Goal: Navigation & Orientation: Find specific page/section

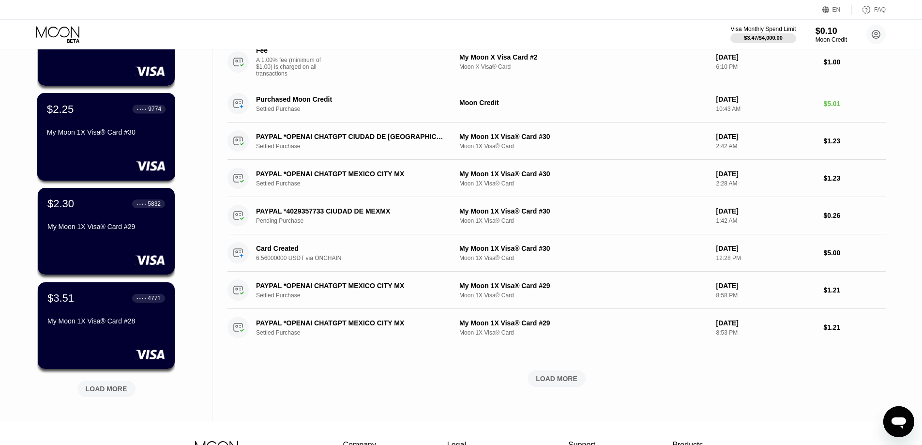
scroll to position [242, 0]
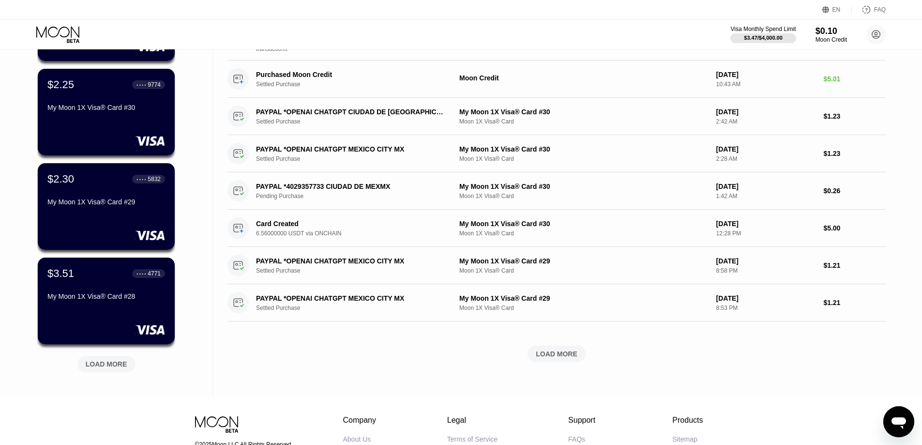
click at [113, 374] on div "$1.53 ● ● ● ● 1159 My Moon 1X Visa® Card #31 $0.10 ● ● ● ● 9555 My Moon X Visa …" at bounding box center [106, 126] width 138 height 522
click at [111, 366] on div "LOAD MORE" at bounding box center [107, 364] width 42 height 9
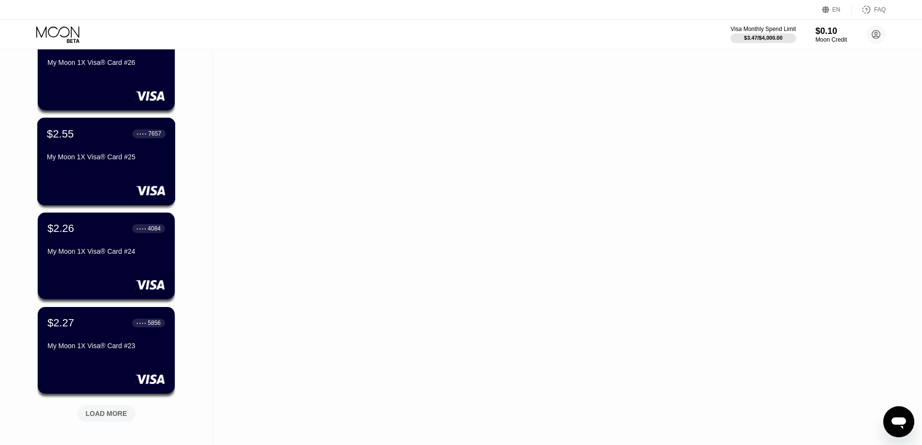
scroll to position [726, 0]
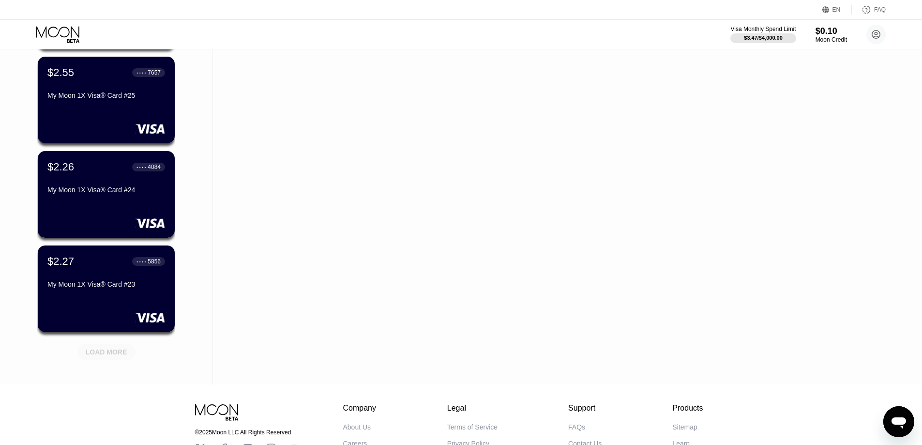
click at [123, 355] on div "LOAD MORE" at bounding box center [107, 352] width 42 height 9
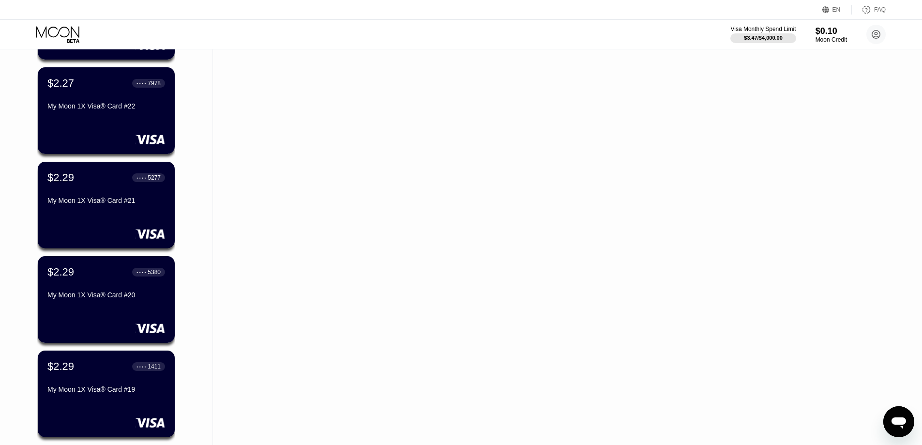
scroll to position [1287, 0]
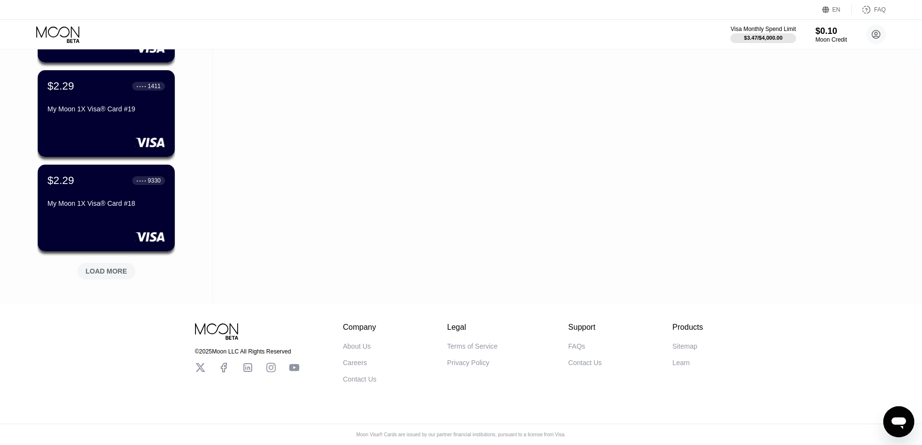
click at [115, 271] on div "LOAD MORE" at bounding box center [106, 271] width 58 height 16
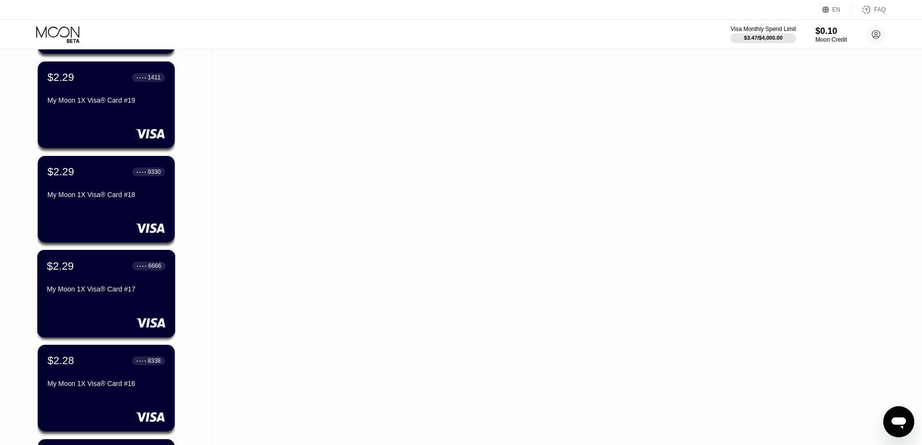
scroll to position [1675, 0]
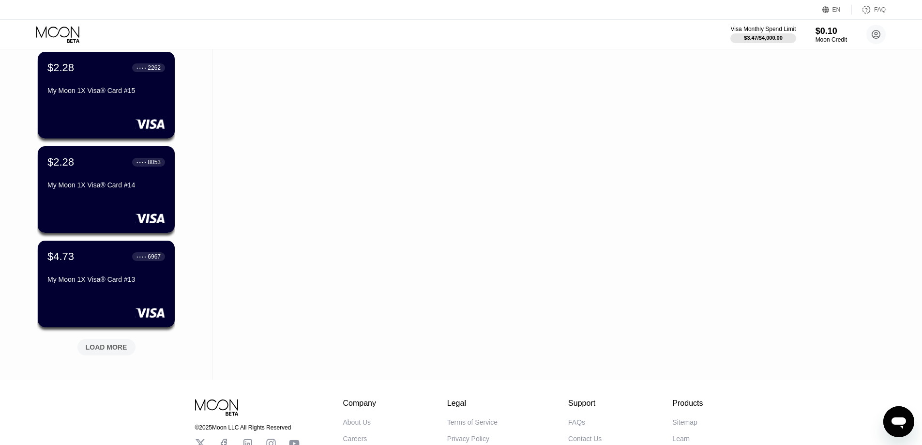
click at [111, 350] on div "LOAD MORE" at bounding box center [107, 347] width 42 height 9
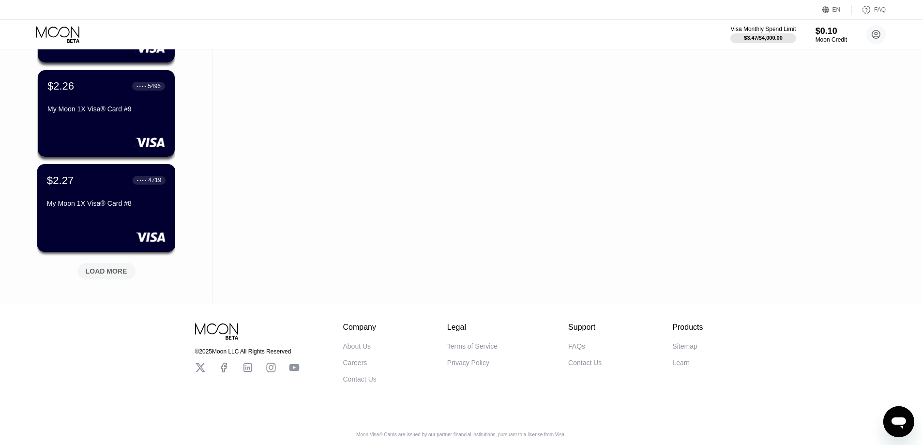
scroll to position [2231, 0]
click at [109, 269] on div "LOAD MORE" at bounding box center [106, 271] width 58 height 16
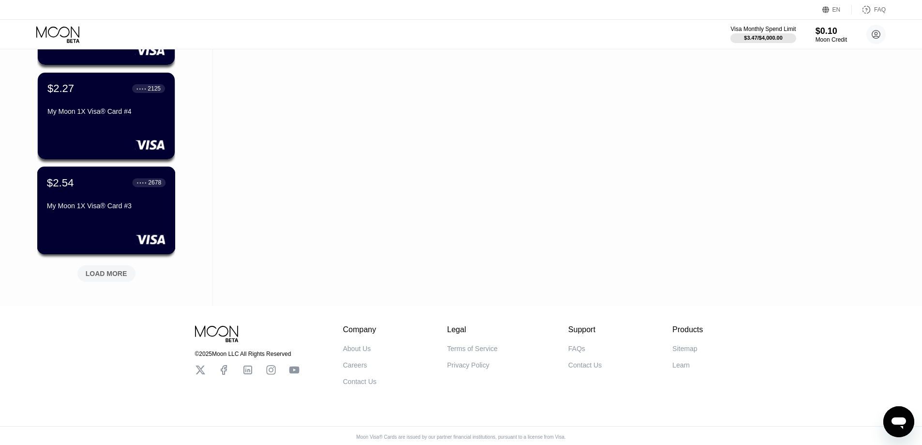
scroll to position [2703, 0]
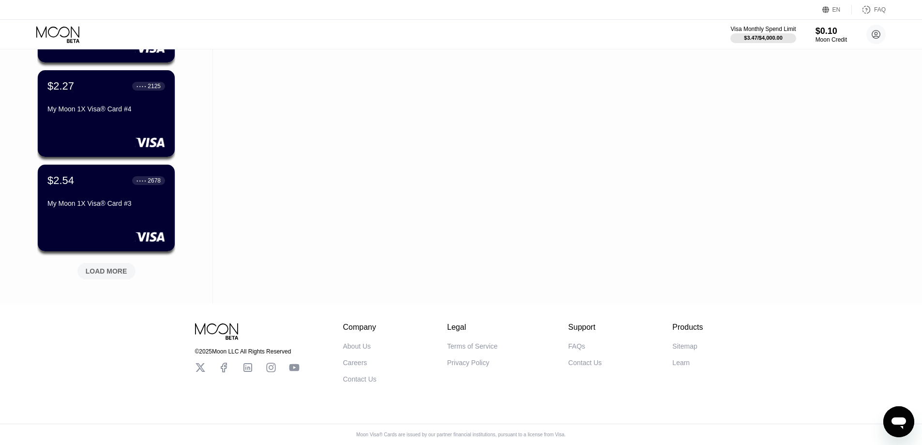
click at [103, 267] on div "LOAD MORE" at bounding box center [107, 271] width 42 height 9
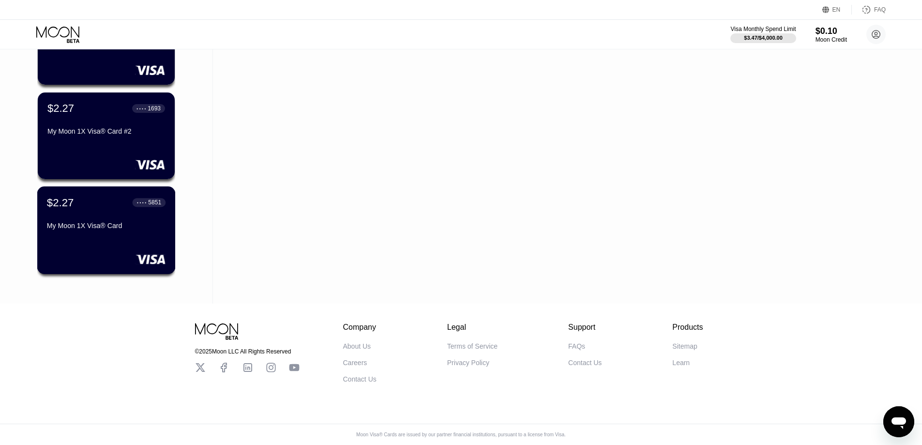
scroll to position [2870, 0]
click at [133, 232] on div "$2.27 ● ● ● ● 5851 My Moon 1X Visa® Card" at bounding box center [106, 230] width 138 height 88
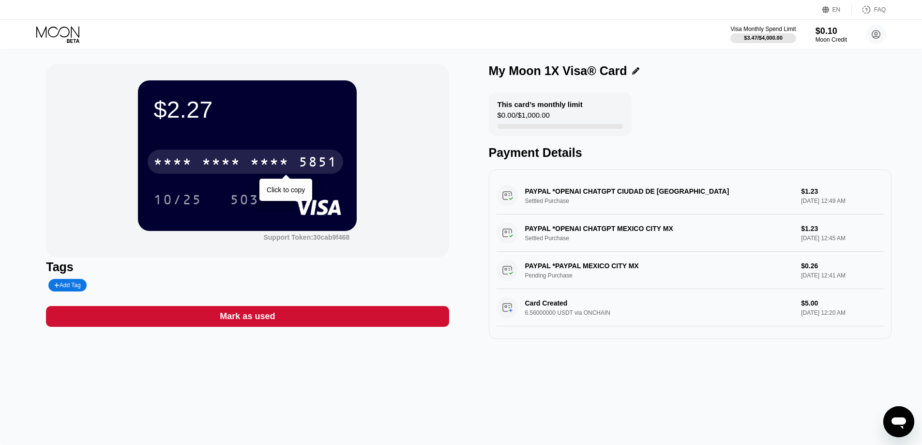
click at [256, 153] on div "* * * * * * * * * * * * 5851" at bounding box center [246, 162] width 196 height 24
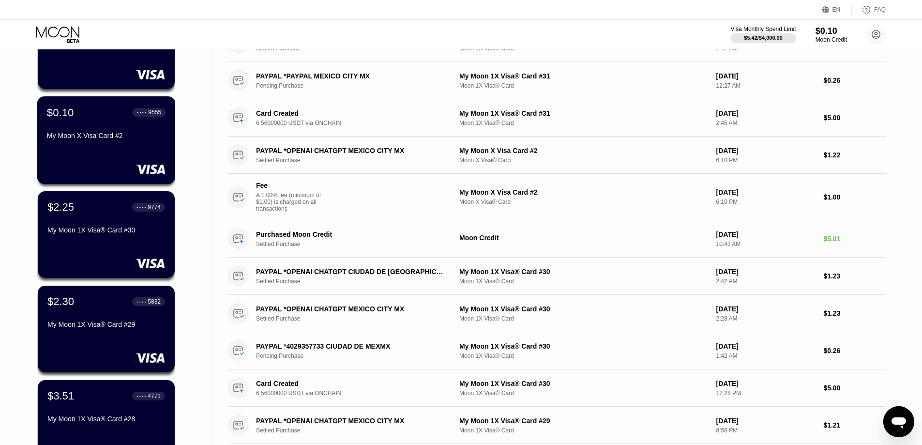
scroll to position [344, 0]
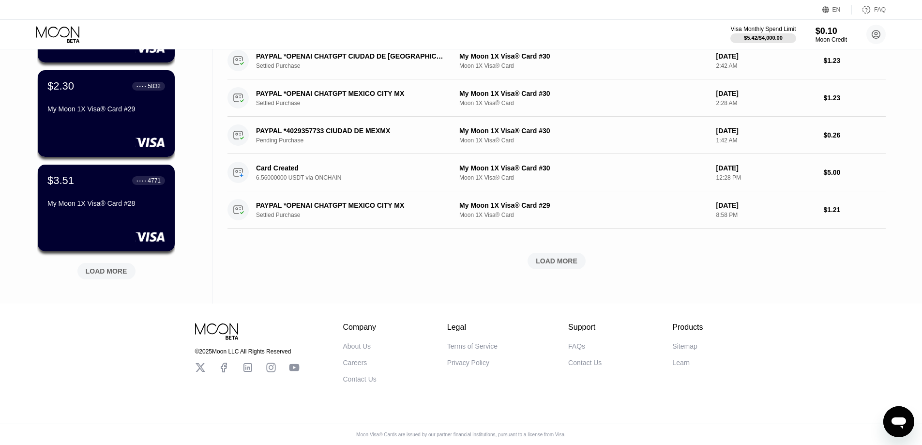
click at [136, 260] on div "LOAD MORE" at bounding box center [106, 269] width 73 height 20
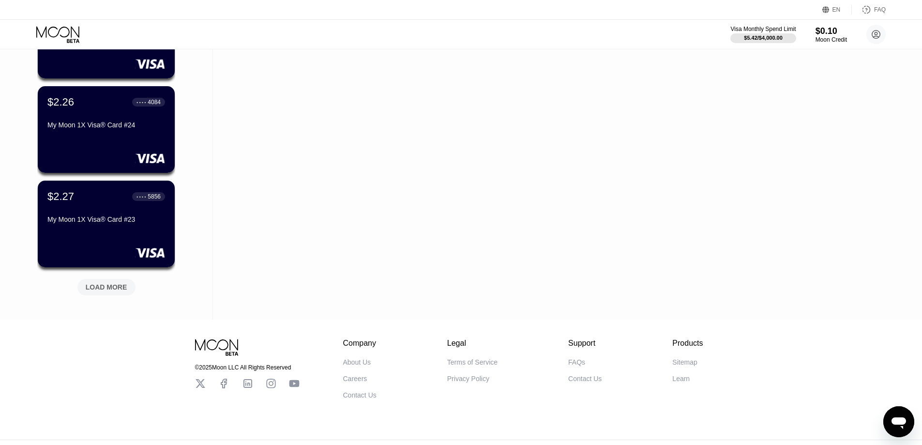
scroll to position [816, 0]
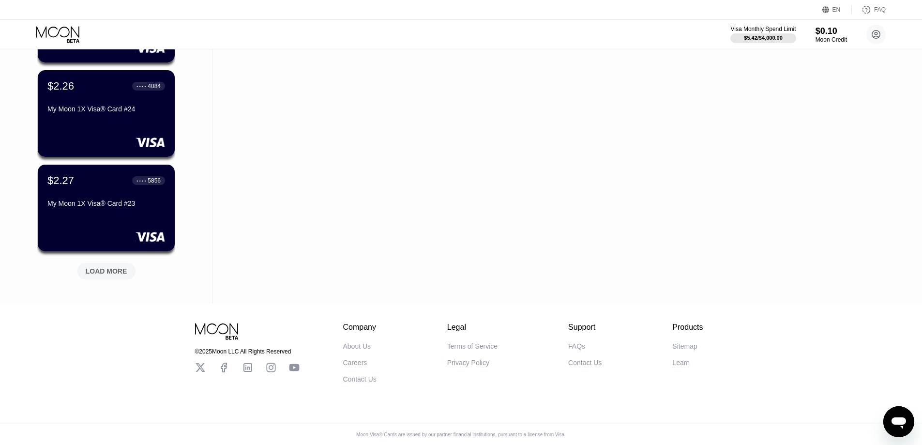
click at [123, 259] on div "LOAD MORE" at bounding box center [106, 269] width 73 height 20
click at [120, 267] on div "LOAD MORE" at bounding box center [107, 271] width 42 height 9
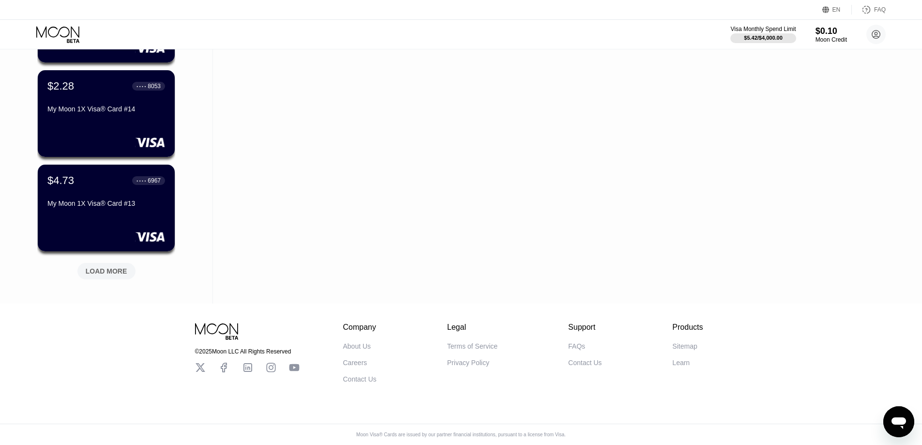
click at [104, 267] on div "LOAD MORE" at bounding box center [107, 271] width 42 height 9
click at [107, 267] on div "LOAD MORE" at bounding box center [107, 271] width 42 height 9
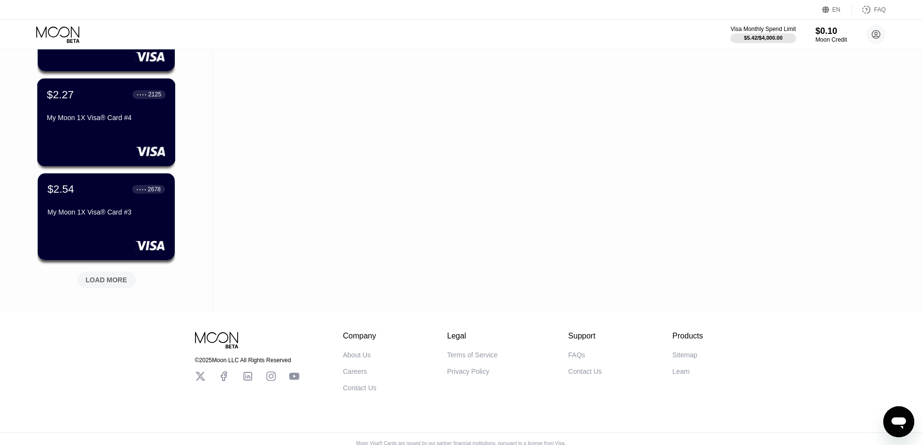
scroll to position [2703, 0]
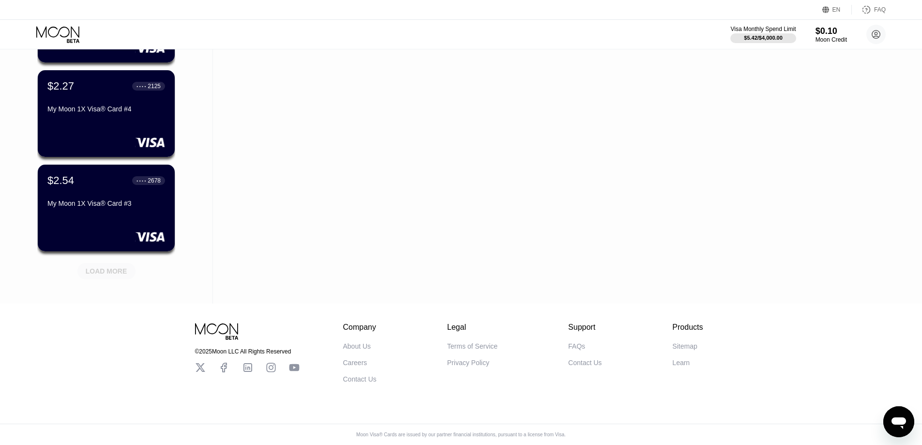
click at [108, 267] on div "LOAD MORE" at bounding box center [107, 271] width 42 height 9
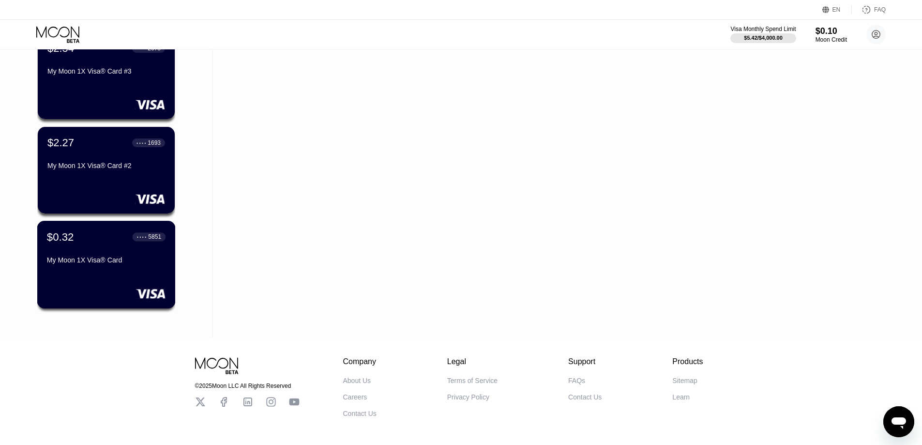
scroll to position [2821, 0]
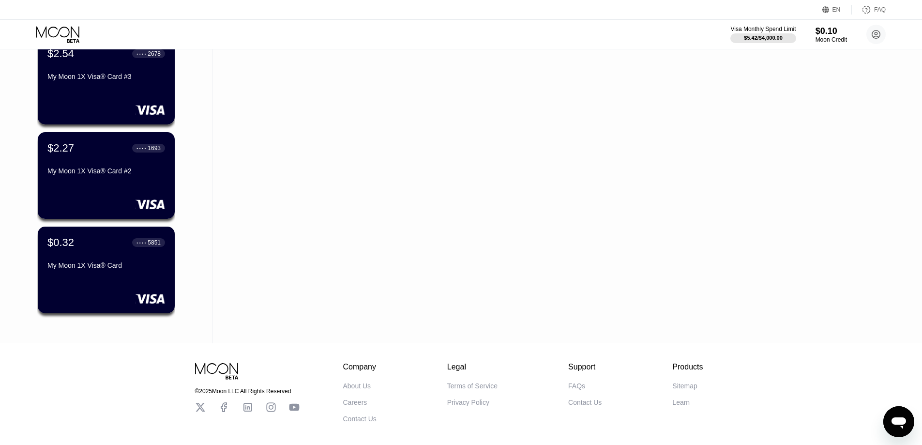
drag, startPoint x: 118, startPoint y: 192, endPoint x: 142, endPoint y: 161, distance: 39.3
drag, startPoint x: 121, startPoint y: 169, endPoint x: 133, endPoint y: 166, distance: 12.4
click at [133, 166] on div "$2.27 ● ● ● ● 1693 My Moon 1X Visa® Card #2" at bounding box center [106, 159] width 119 height 37
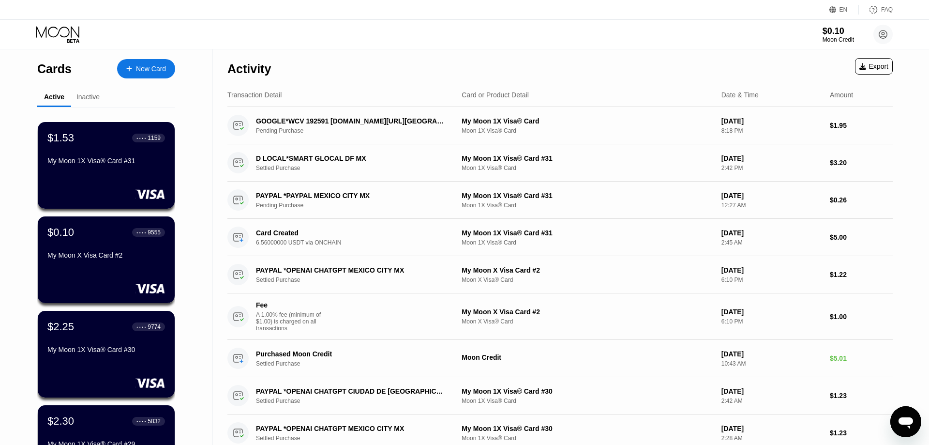
click at [252, 45] on div "$0.10 Moon Credit L1NYX accauntsvs@gmail.com  Home Settings Support Careers Ab…" at bounding box center [464, 34] width 929 height 29
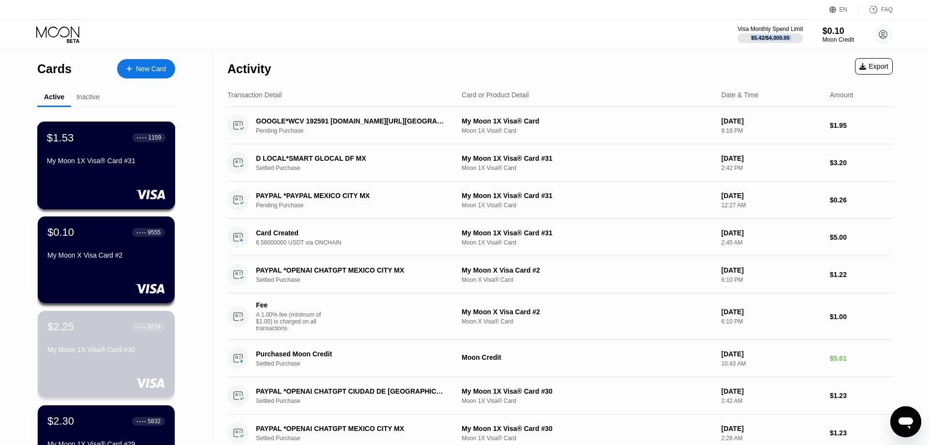
drag, startPoint x: 70, startPoint y: 258, endPoint x: 100, endPoint y: 132, distance: 129.8
click at [35, 25] on div "EN Language Select an item Save FAQ Visa Monthly Spend Limit $5.42 / $4,000.00 …" at bounding box center [464, 222] width 929 height 445
click at [95, 221] on div "$0.10 ● ● ● ● 9555 My Moon X Visa Card #2" at bounding box center [106, 259] width 137 height 87
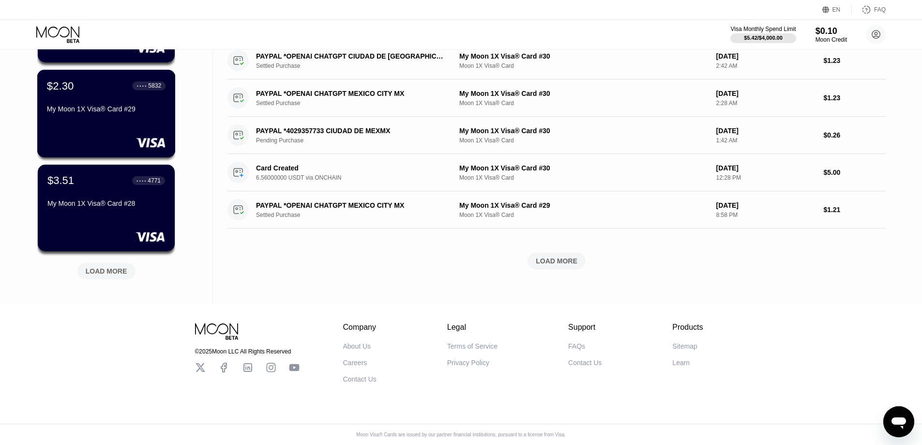
scroll to position [344, 0]
click at [566, 261] on div "LOAD MORE" at bounding box center [557, 261] width 42 height 9
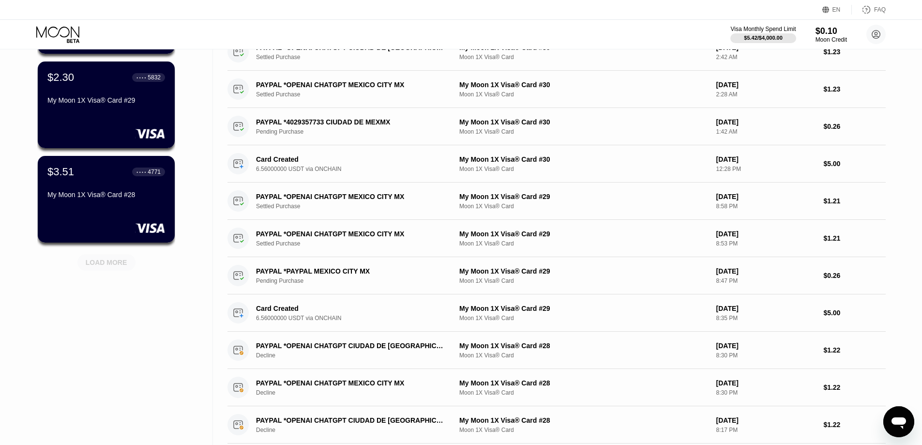
click at [102, 266] on div "LOAD MORE" at bounding box center [107, 262] width 42 height 9
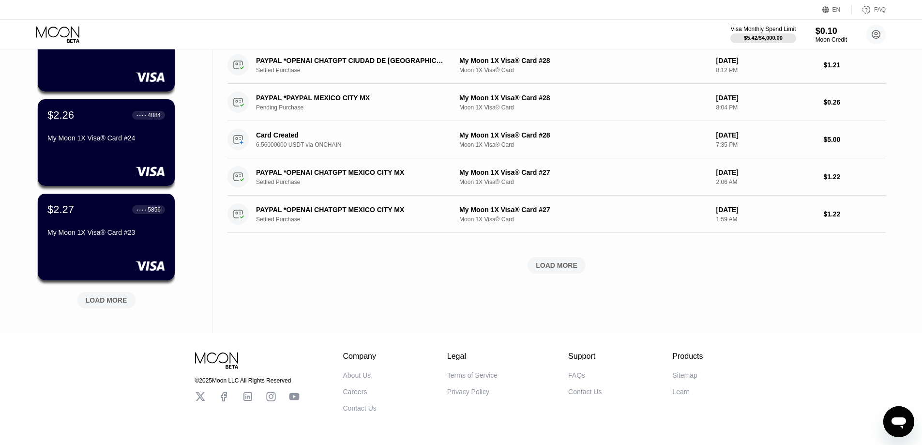
scroll to position [816, 0]
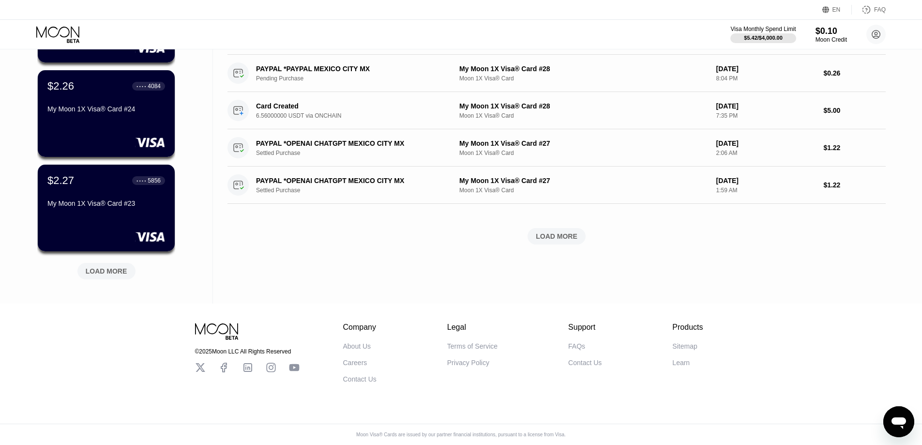
click at [106, 268] on div "LOAD MORE" at bounding box center [107, 271] width 42 height 9
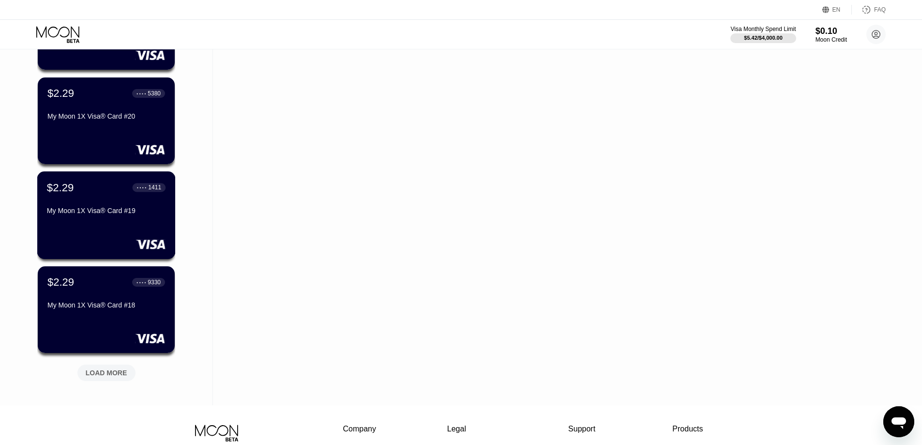
scroll to position [1251, 0]
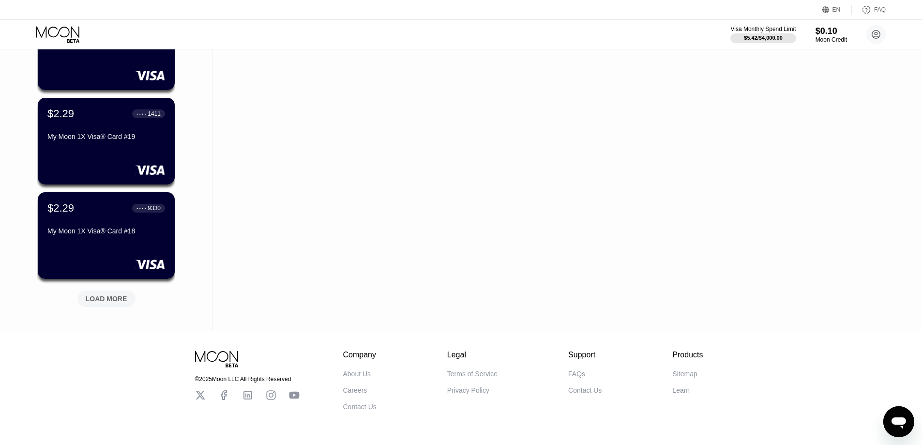
click at [112, 303] on div "LOAD MORE" at bounding box center [107, 298] width 42 height 9
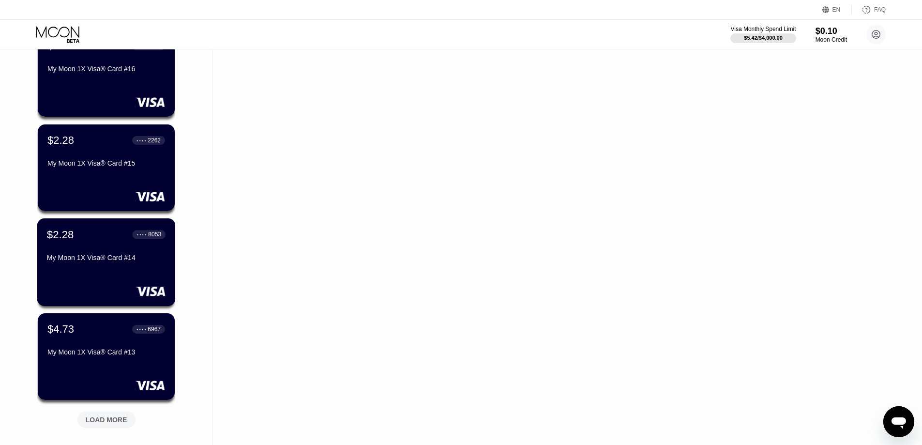
scroll to position [1759, 0]
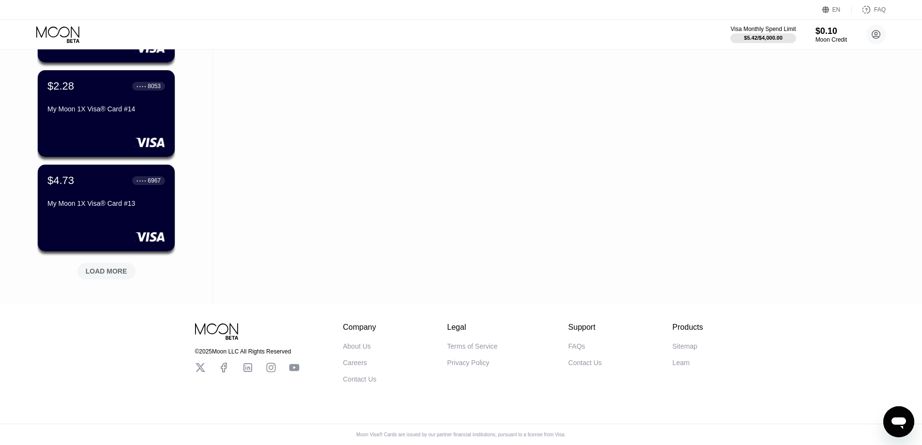
click at [106, 271] on div "LOAD MORE" at bounding box center [106, 271] width 58 height 16
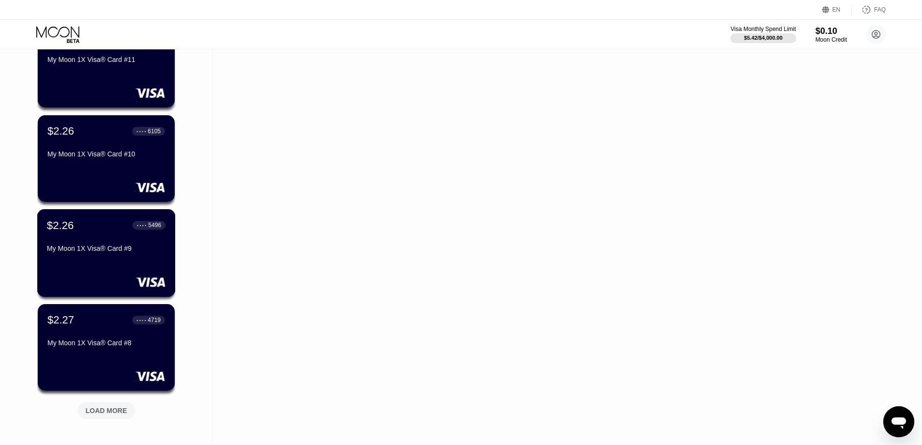
scroll to position [2231, 0]
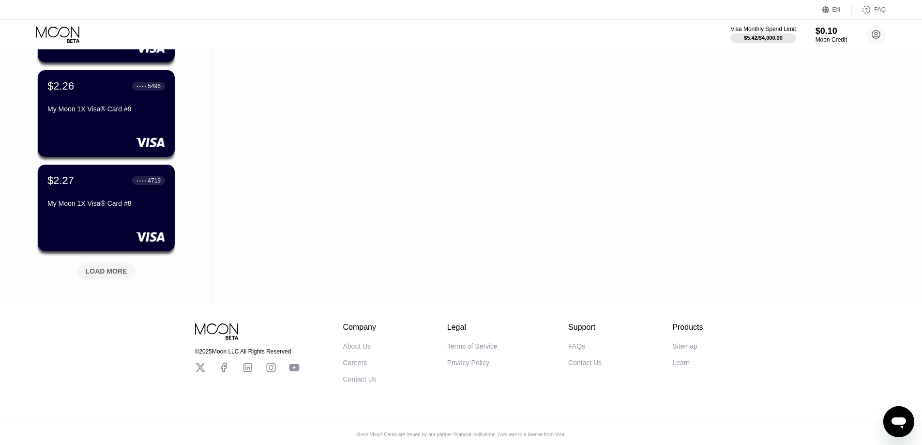
click at [106, 267] on div "LOAD MORE" at bounding box center [107, 271] width 42 height 9
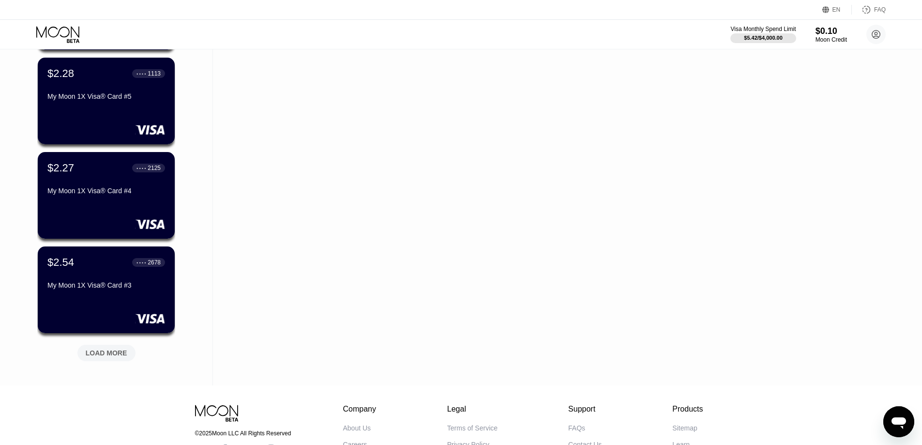
scroll to position [2618, 0]
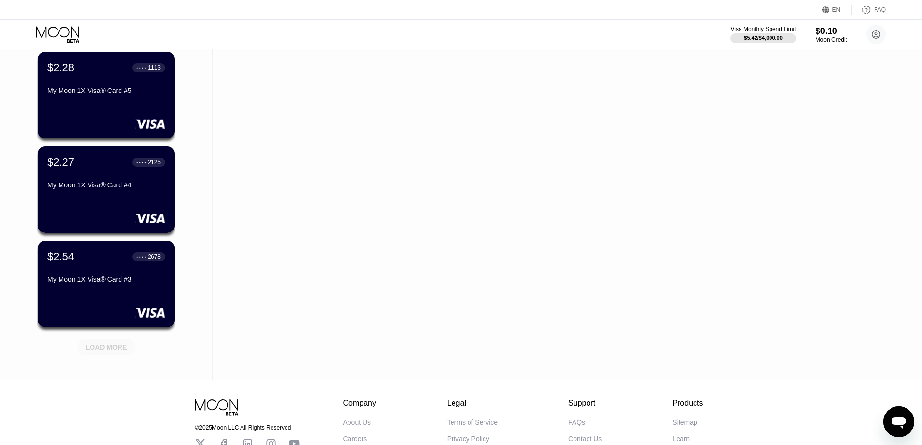
click at [105, 341] on div "LOAD MORE" at bounding box center [106, 347] width 58 height 16
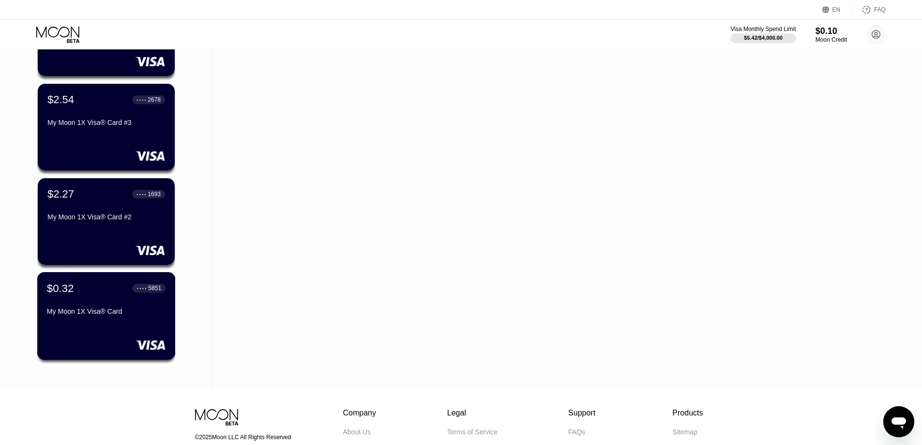
scroll to position [2773, 0]
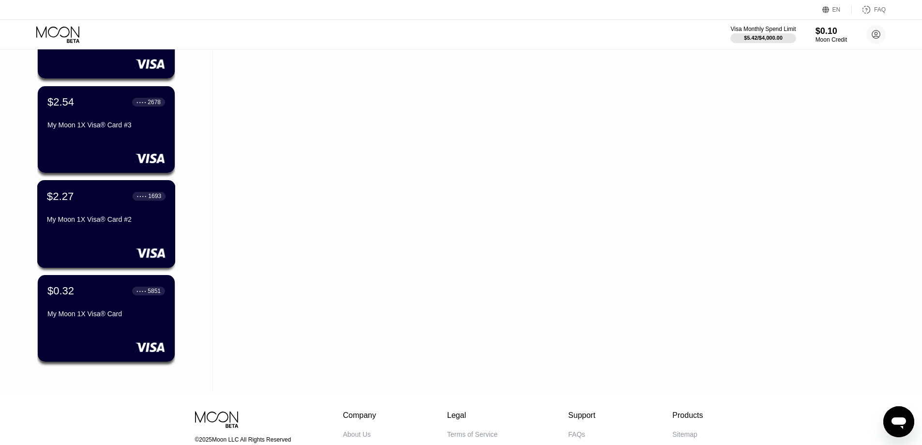
drag, startPoint x: 110, startPoint y: 238, endPoint x: 215, endPoint y: 262, distance: 108.3
drag, startPoint x: 113, startPoint y: 221, endPoint x: 244, endPoint y: 262, distance: 137.8
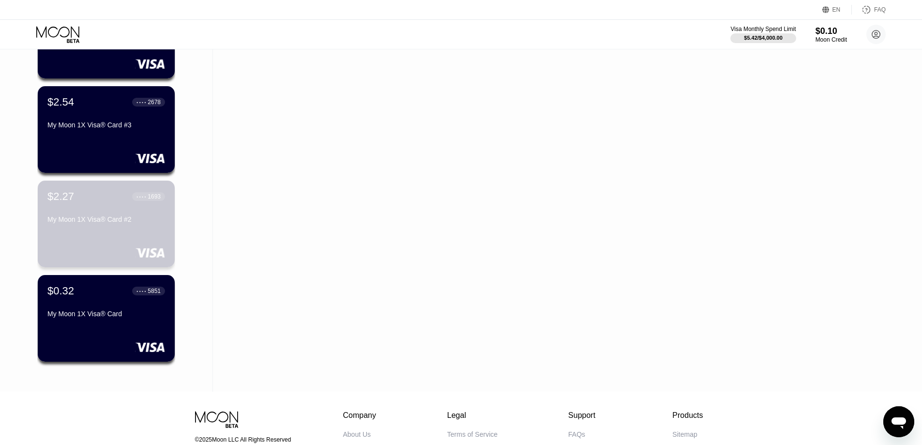
drag, startPoint x: 112, startPoint y: 233, endPoint x: 388, endPoint y: -49, distance: 395.3
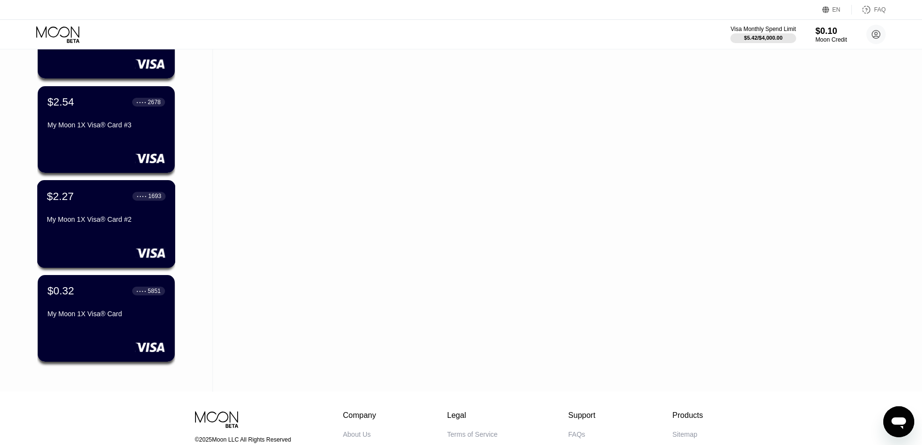
click at [82, 237] on div "$2.27 ● ● ● ● 1693 My Moon 1X Visa® Card #2" at bounding box center [106, 224] width 138 height 88
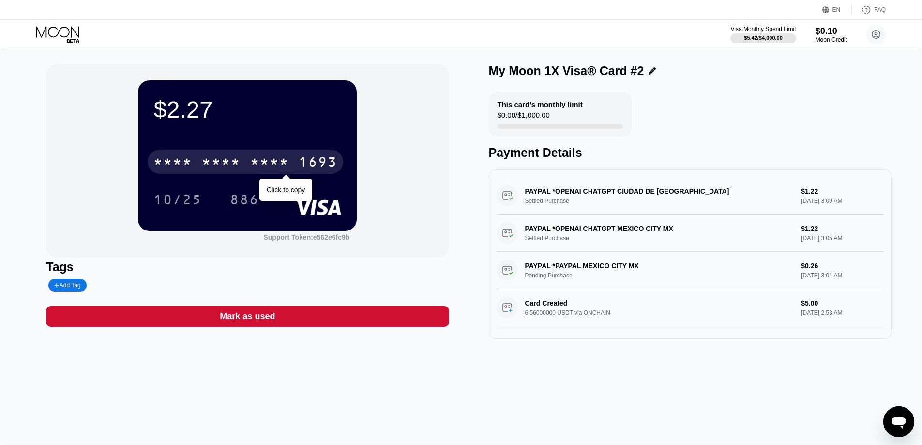
click at [208, 170] on div "* * * *" at bounding box center [221, 162] width 39 height 15
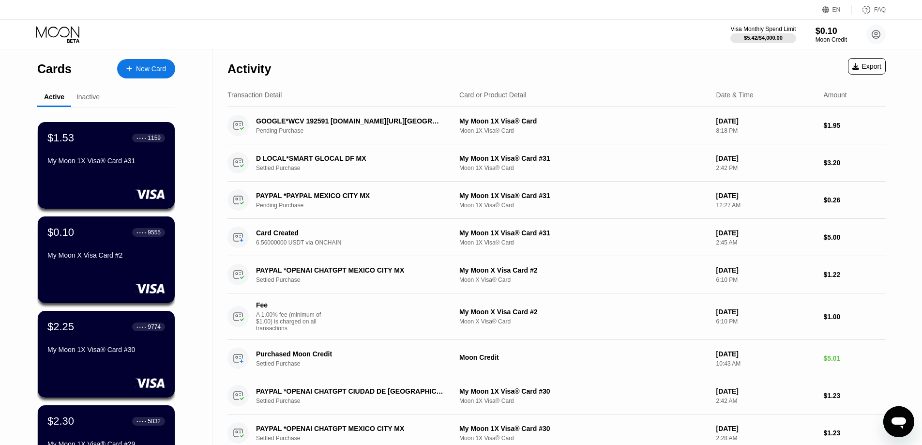
scroll to position [53, 0]
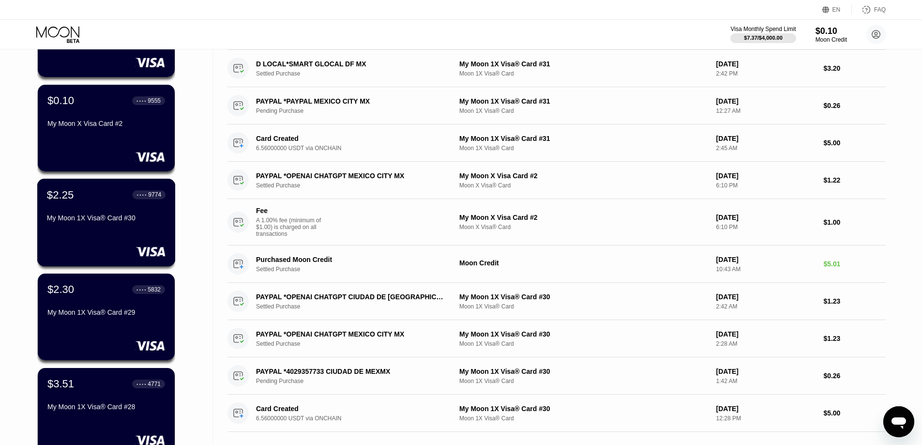
scroll to position [145, 0]
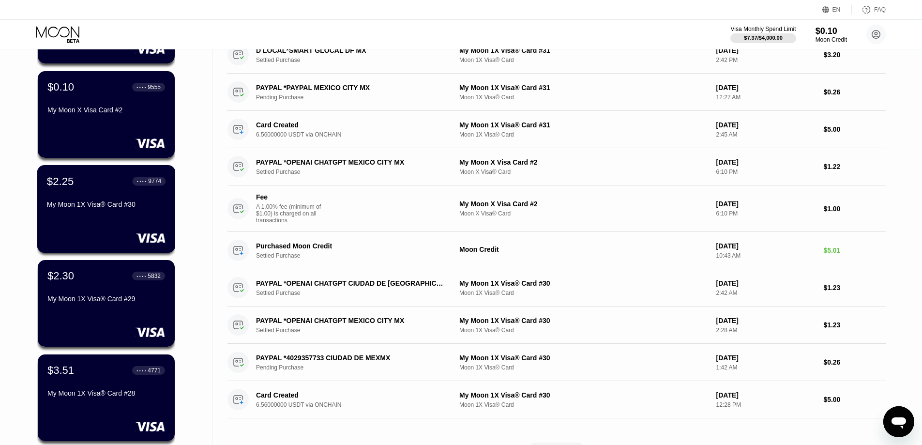
click at [99, 206] on div "My Moon 1X Visa® Card #30" at bounding box center [106, 204] width 119 height 8
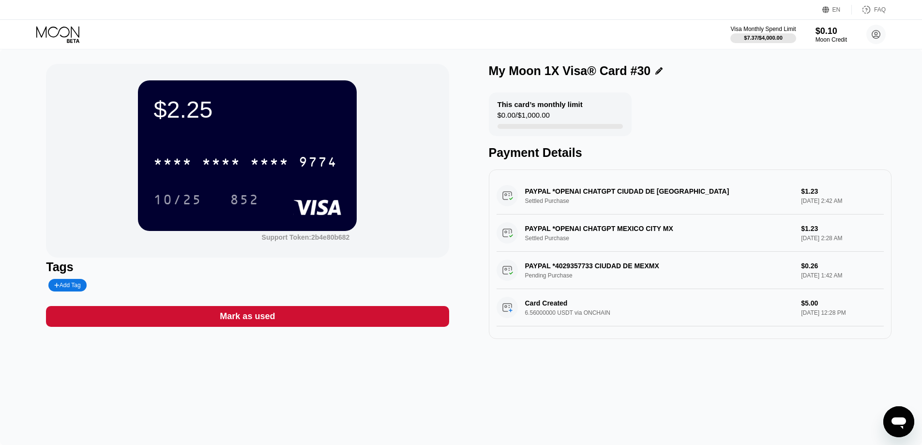
click at [235, 161] on div "* * * *" at bounding box center [221, 162] width 39 height 15
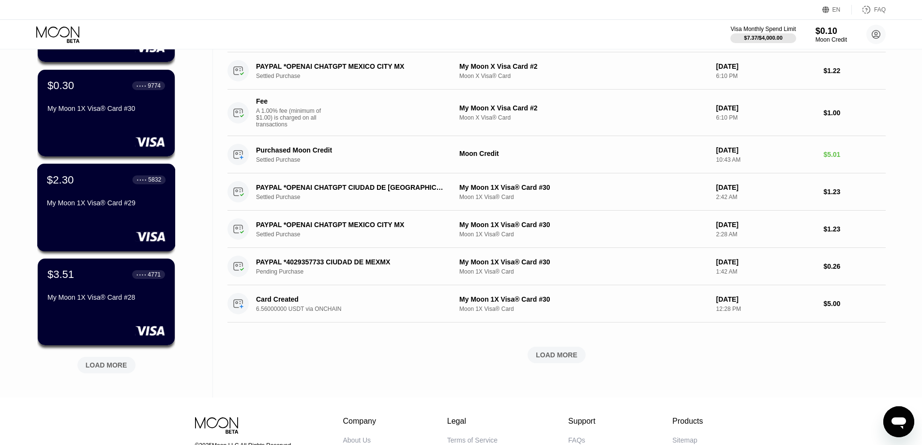
scroll to position [242, 0]
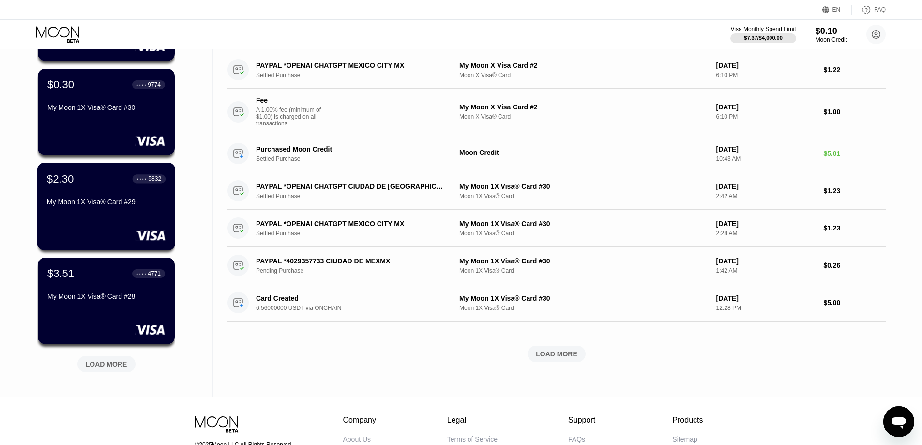
click at [113, 203] on div "My Moon 1X Visa® Card #29" at bounding box center [106, 202] width 119 height 8
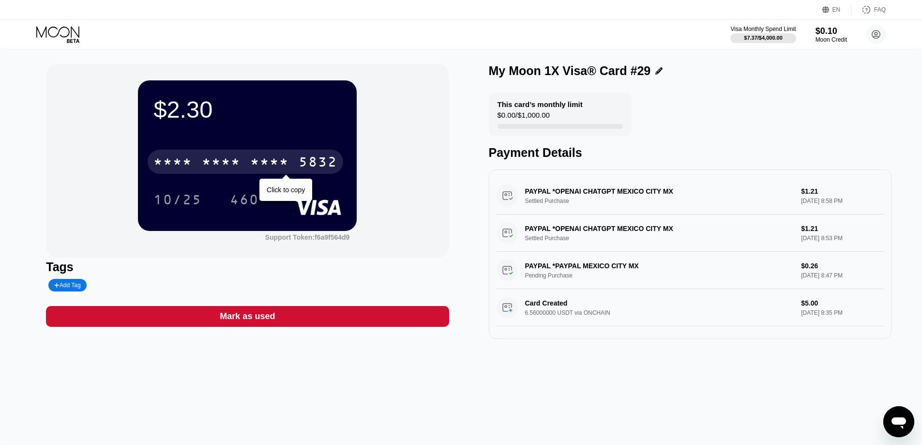
click at [248, 169] on div "* * * * * * * * * * * * 5832" at bounding box center [246, 162] width 196 height 24
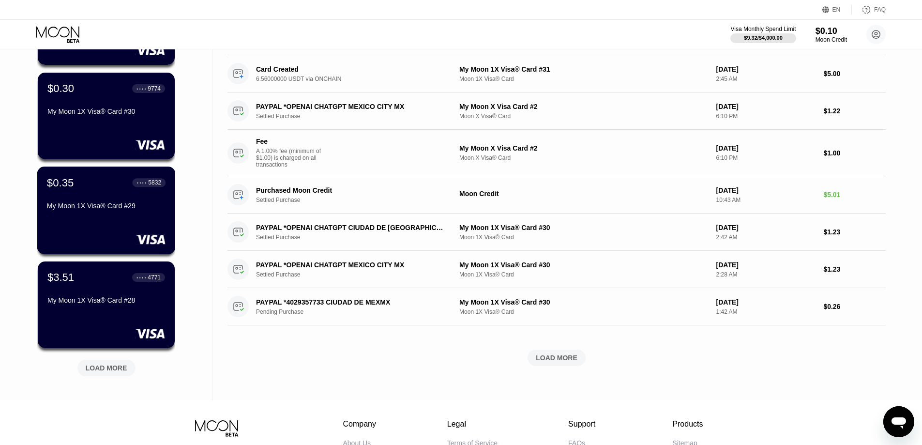
scroll to position [242, 0]
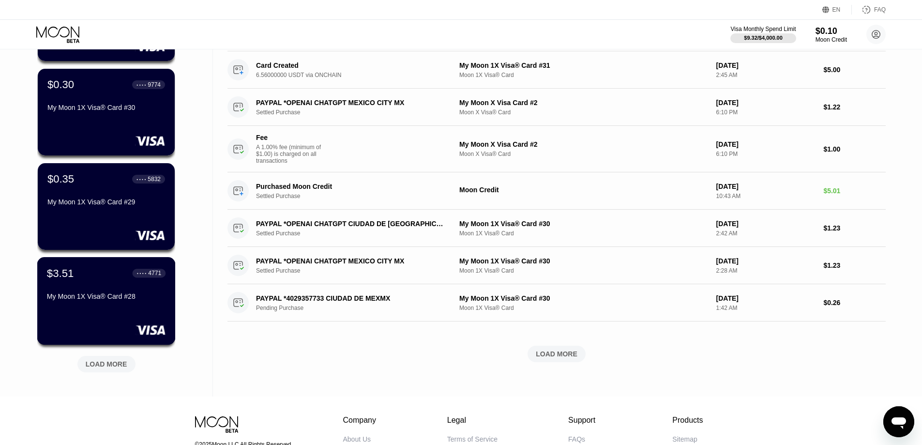
click at [112, 300] on div "My Moon 1X Visa® Card #28" at bounding box center [106, 296] width 119 height 8
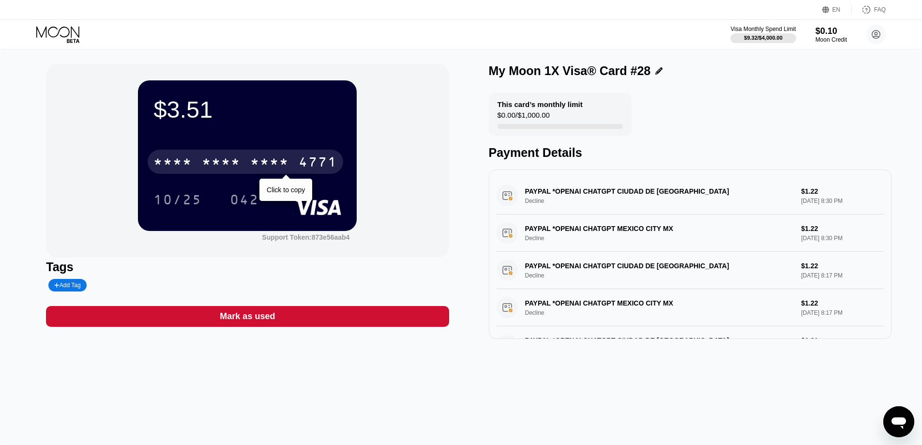
click at [255, 171] on div "* * * *" at bounding box center [269, 162] width 39 height 15
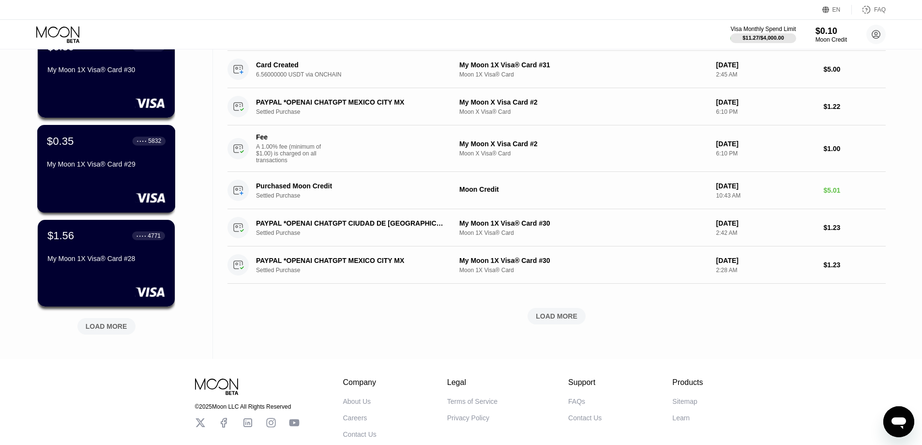
scroll to position [290, 0]
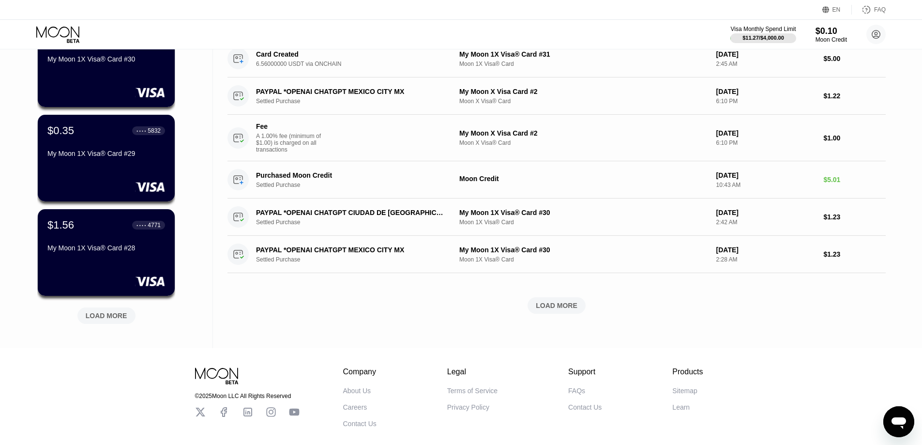
click at [120, 319] on div "LOAD MORE" at bounding box center [107, 315] width 42 height 9
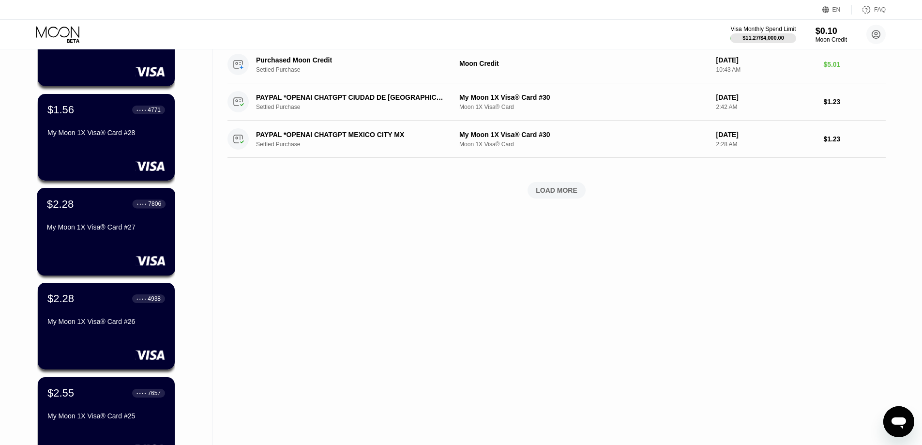
scroll to position [436, 0]
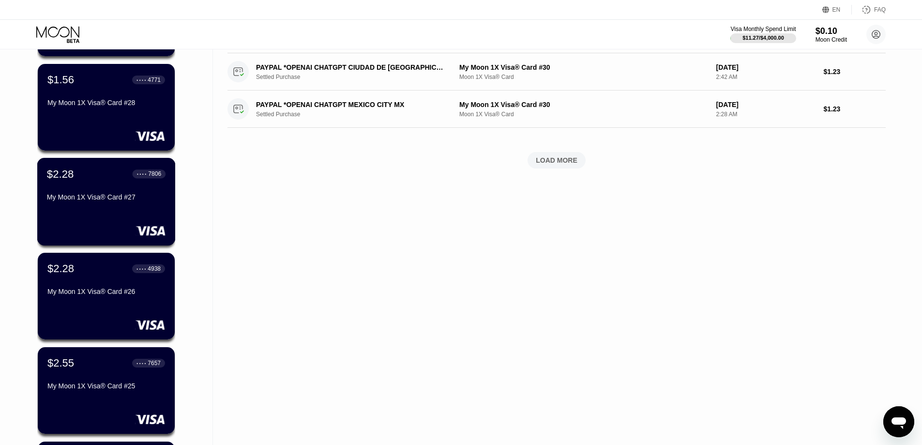
click at [119, 201] on div "My Moon 1X Visa® Card #27" at bounding box center [106, 197] width 119 height 8
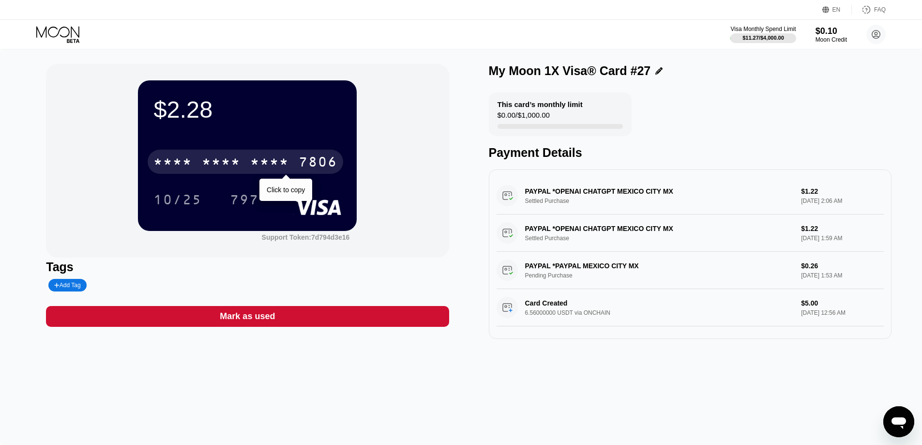
click at [245, 162] on div "* * * * * * * * * * * * 7806" at bounding box center [246, 162] width 196 height 24
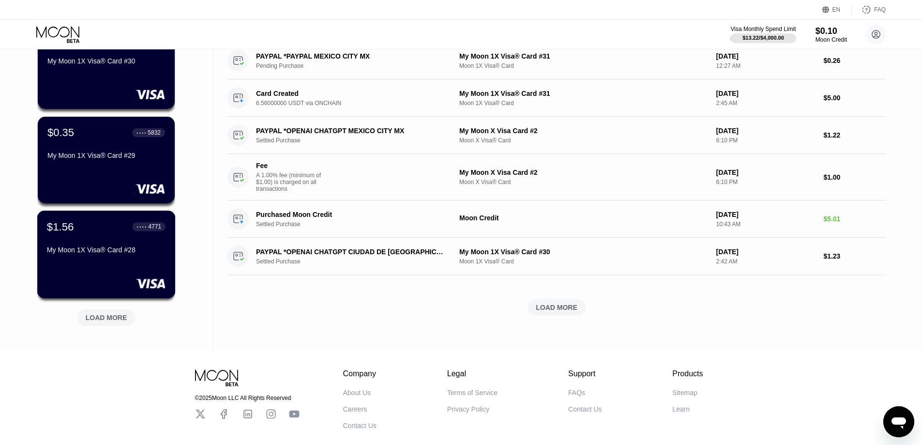
scroll to position [290, 0]
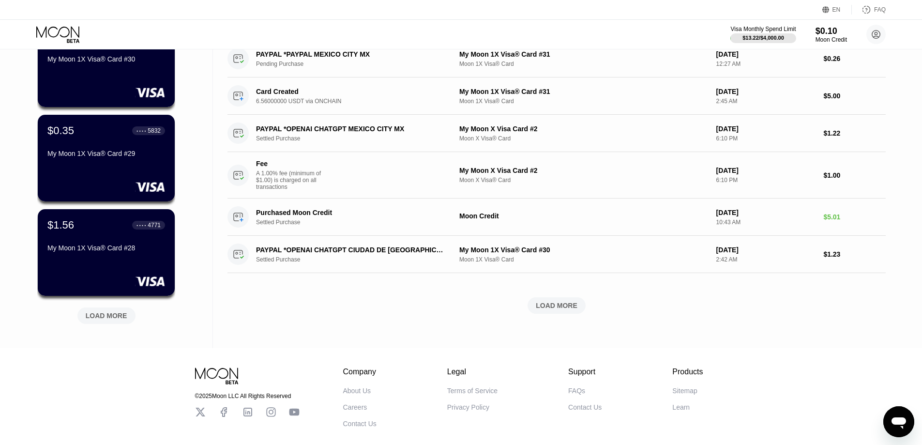
click at [104, 317] on div "LOAD MORE" at bounding box center [107, 315] width 42 height 9
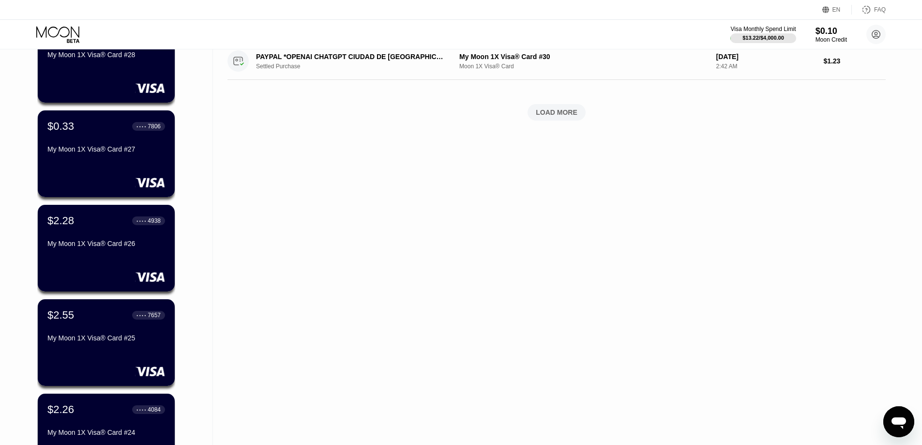
scroll to position [484, 0]
click at [106, 242] on div "My Moon 1X Visa® Card #26" at bounding box center [106, 243] width 119 height 8
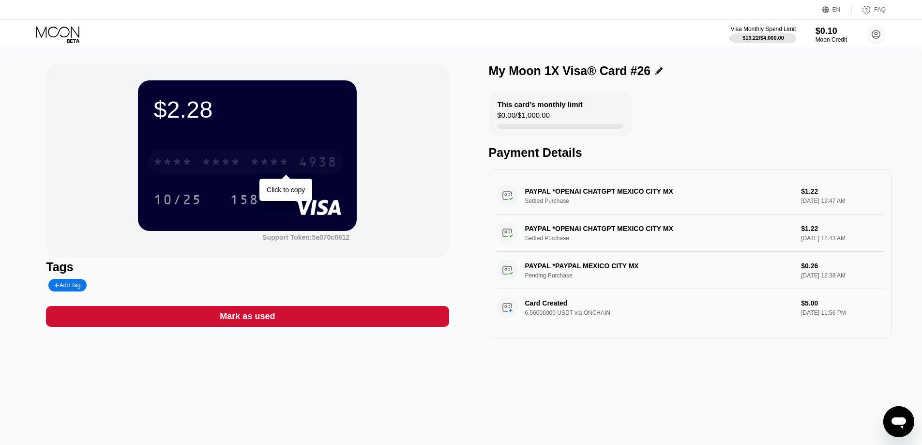
click at [234, 168] on div "* * * *" at bounding box center [221, 162] width 39 height 15
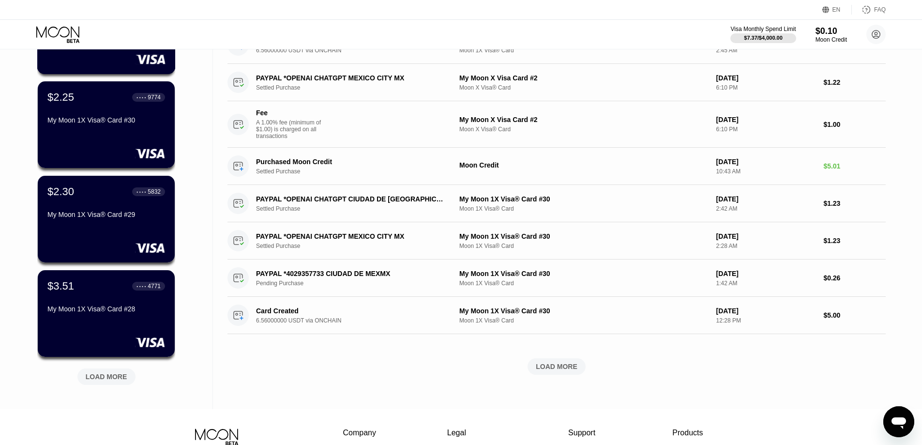
scroll to position [242, 0]
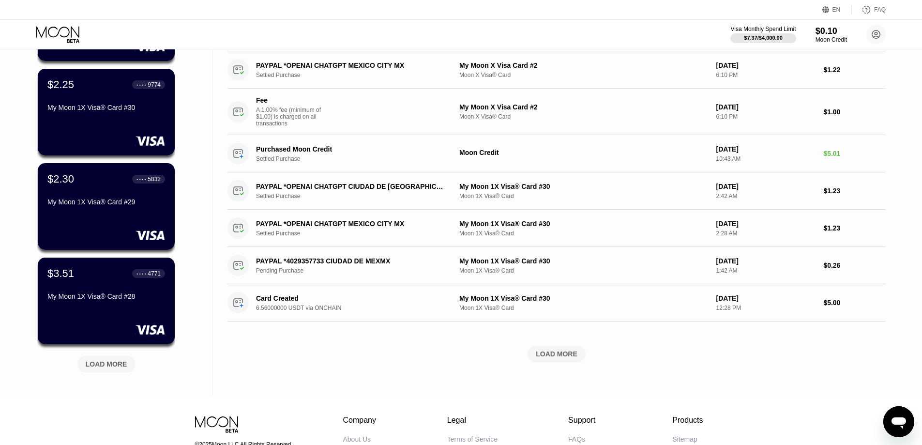
click at [95, 374] on div "$1.53 ● ● ● ● 1159 My Moon 1X Visa® Card #31 $0.10 ● ● ● ● 9555 My Moon X Visa …" at bounding box center [106, 126] width 138 height 522
click at [89, 368] on div "LOAD MORE" at bounding box center [107, 364] width 42 height 9
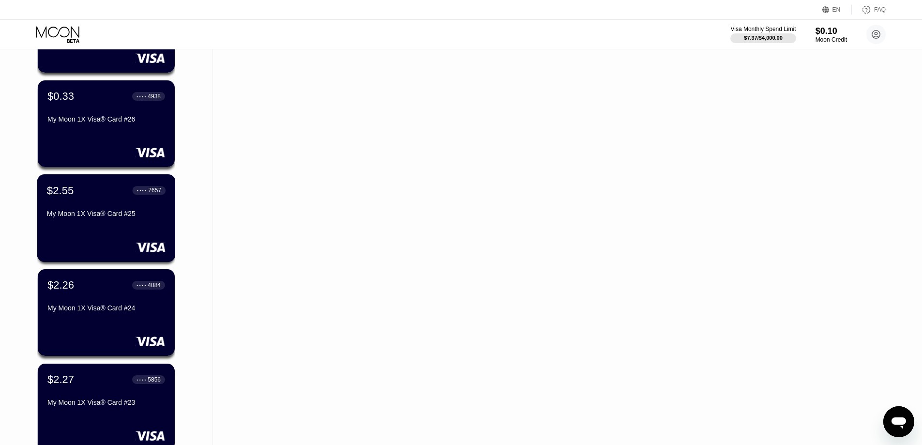
scroll to position [629, 0]
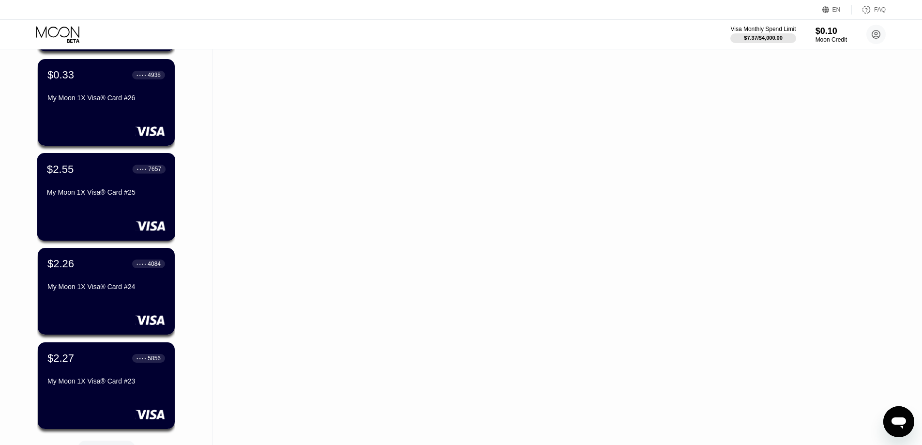
click at [95, 196] on div "My Moon 1X Visa® Card #25" at bounding box center [106, 192] width 119 height 8
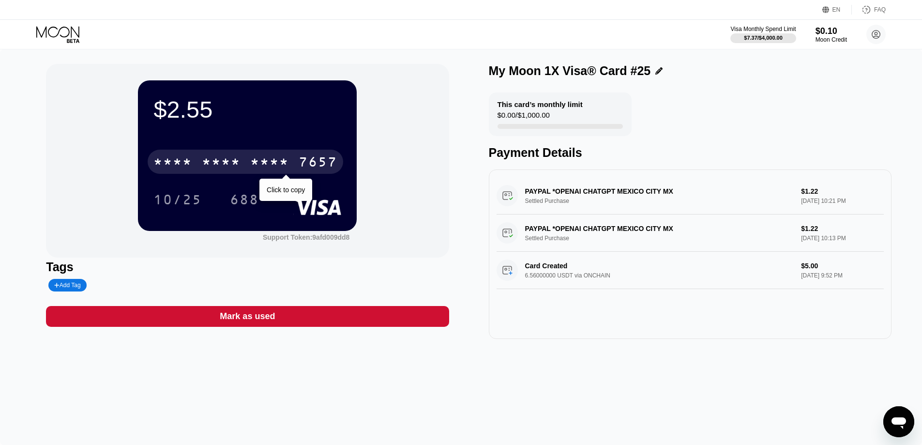
click at [210, 171] on div "* * * *" at bounding box center [221, 162] width 39 height 15
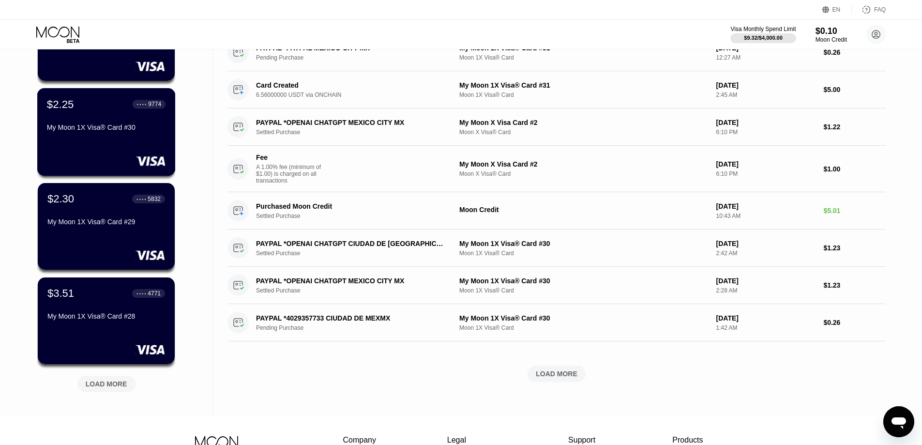
scroll to position [242, 0]
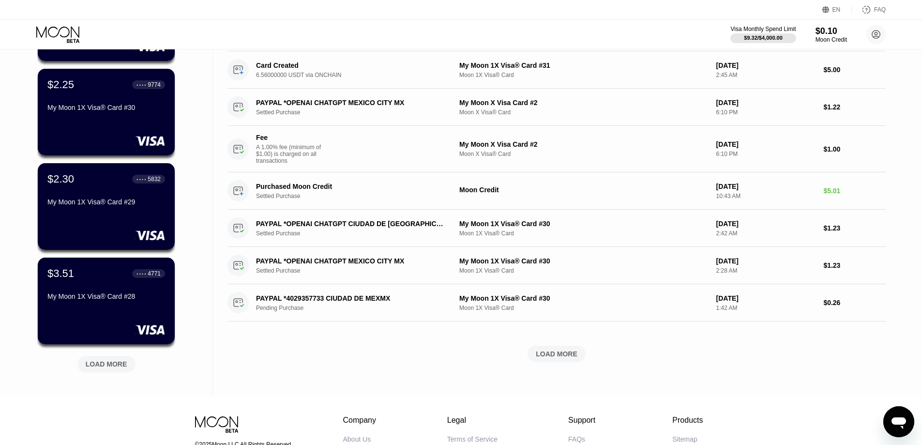
click at [110, 363] on div "LOAD MORE" at bounding box center [107, 364] width 42 height 9
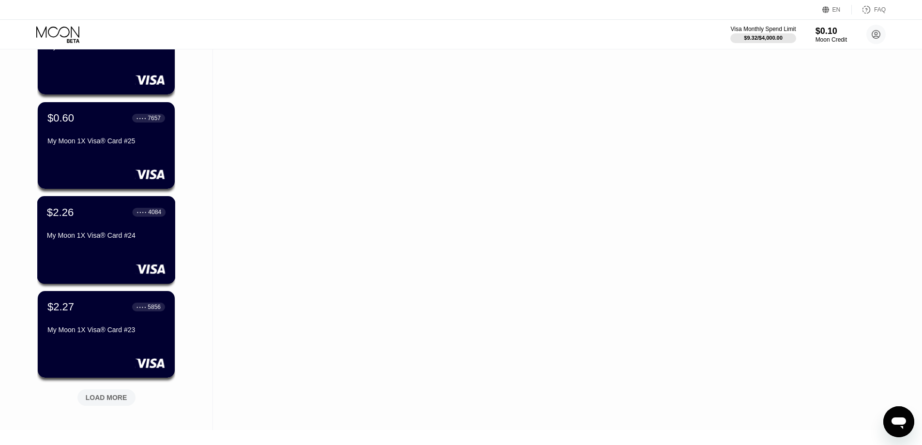
scroll to position [682, 0]
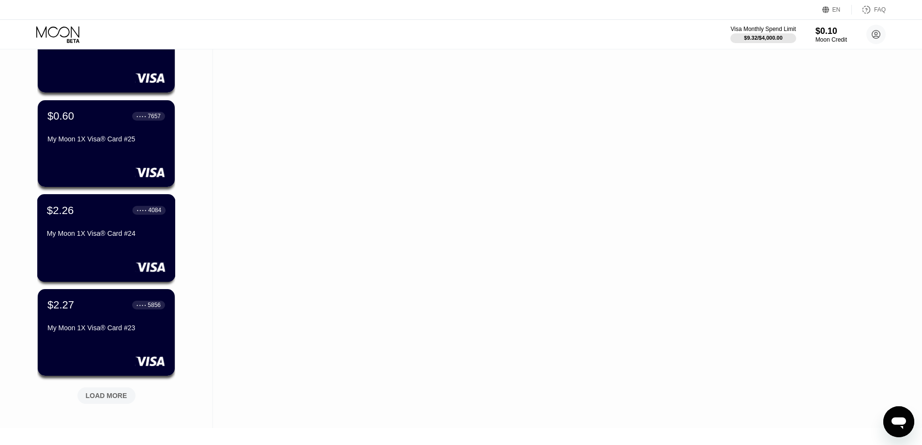
click at [144, 232] on div "$2.26 ● ● ● ● 4084 My Moon 1X Visa® Card #24" at bounding box center [106, 222] width 119 height 37
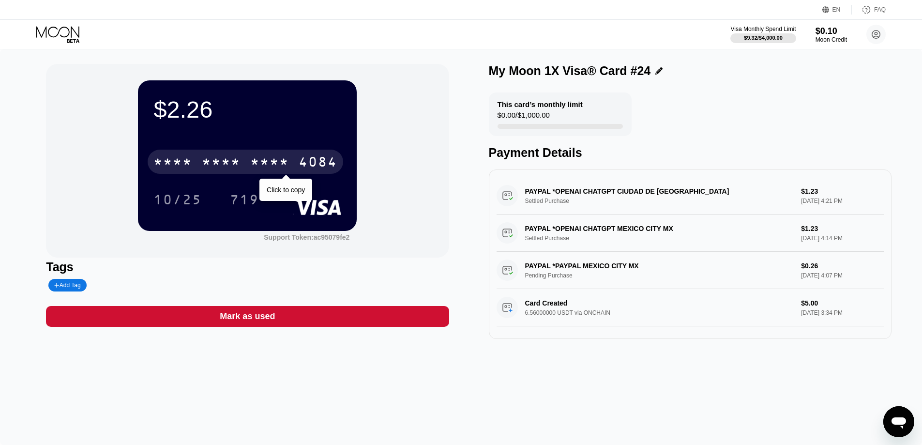
click at [240, 169] on div "* * * *" at bounding box center [221, 162] width 39 height 15
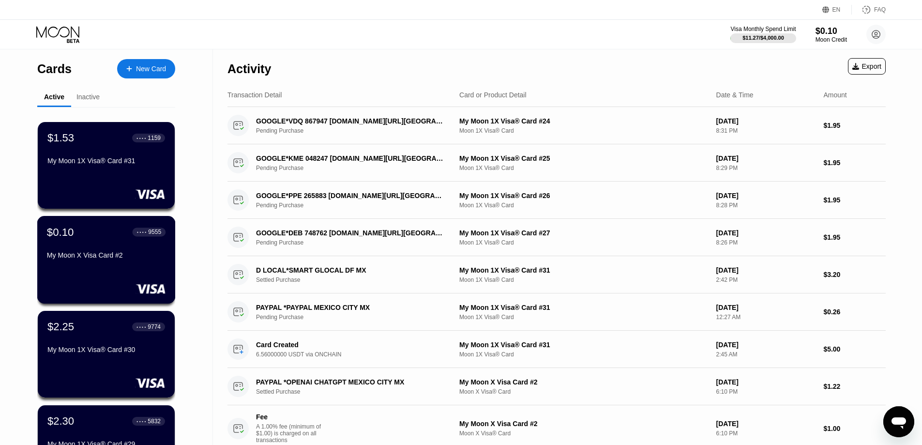
scroll to position [242, 0]
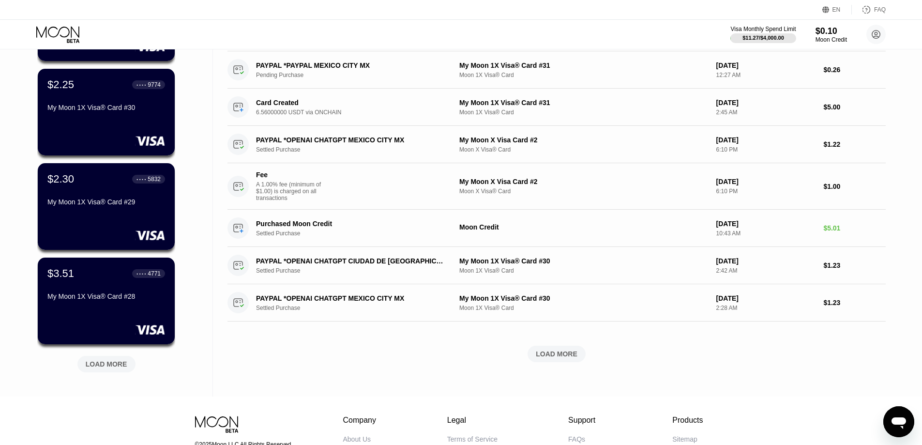
click at [112, 368] on div "LOAD MORE" at bounding box center [107, 364] width 42 height 9
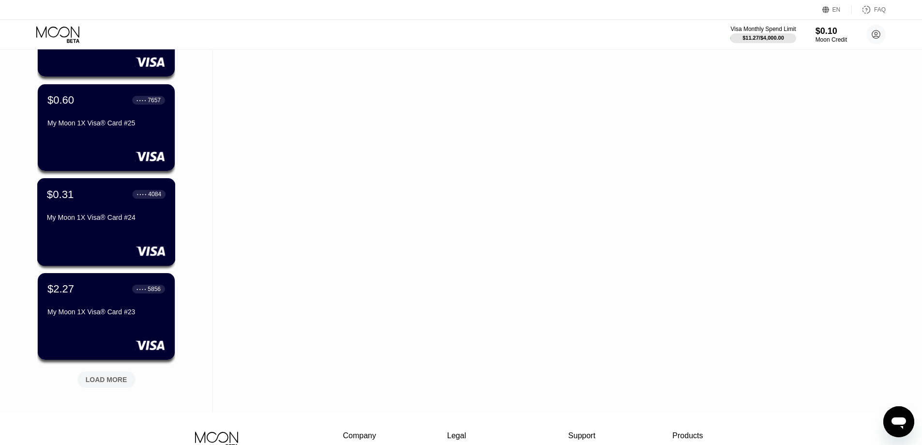
scroll to position [731, 0]
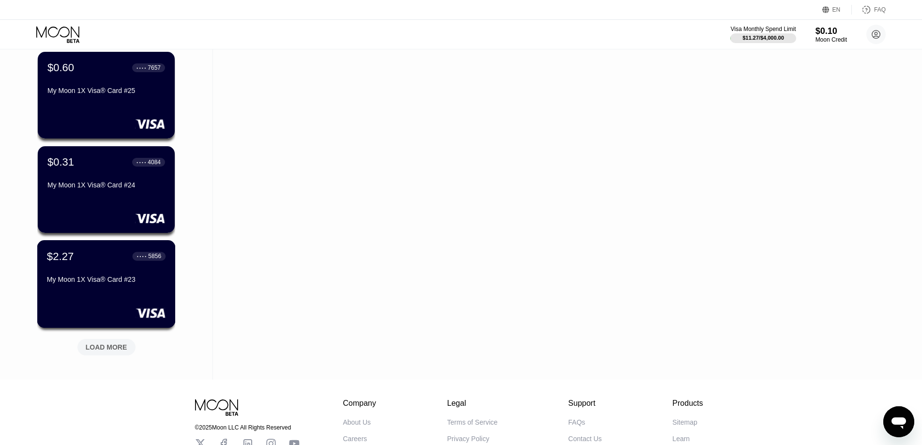
click at [106, 279] on div "My Moon 1X Visa® Card #23" at bounding box center [106, 279] width 119 height 8
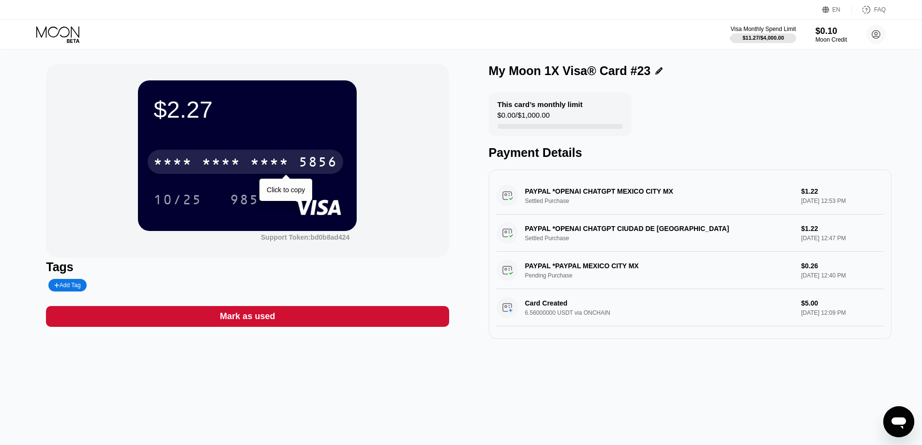
click at [282, 157] on div "* * * *" at bounding box center [269, 162] width 39 height 15
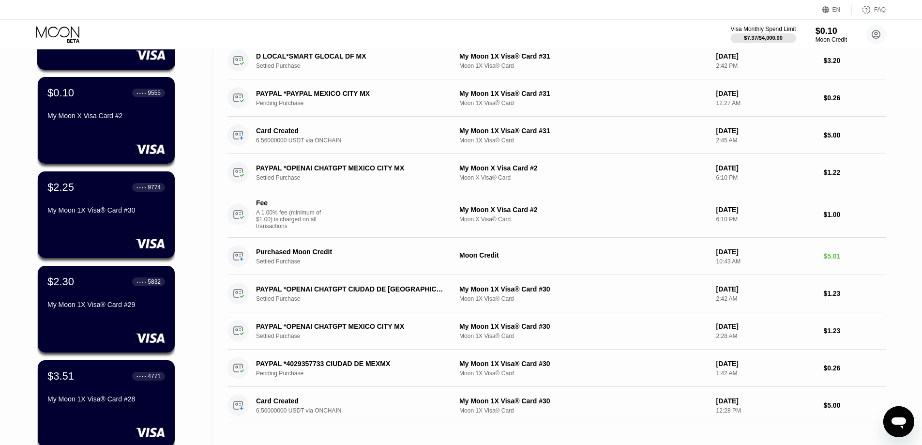
scroll to position [290, 0]
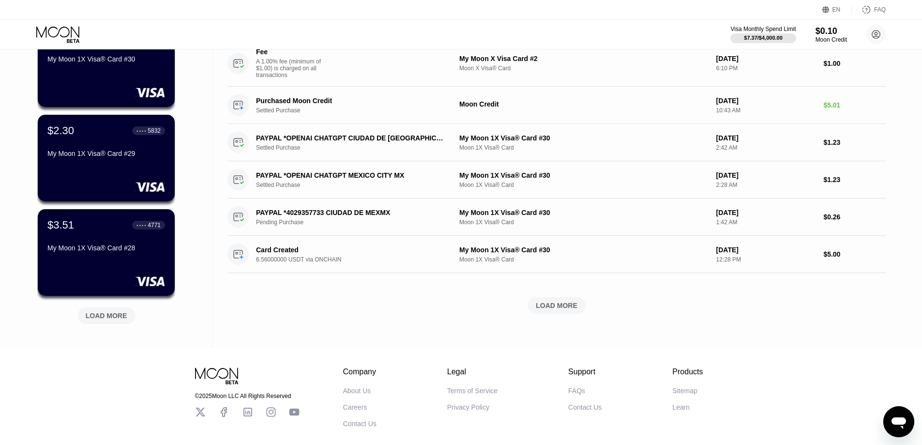
click at [114, 320] on div "LOAD MORE" at bounding box center [107, 315] width 42 height 9
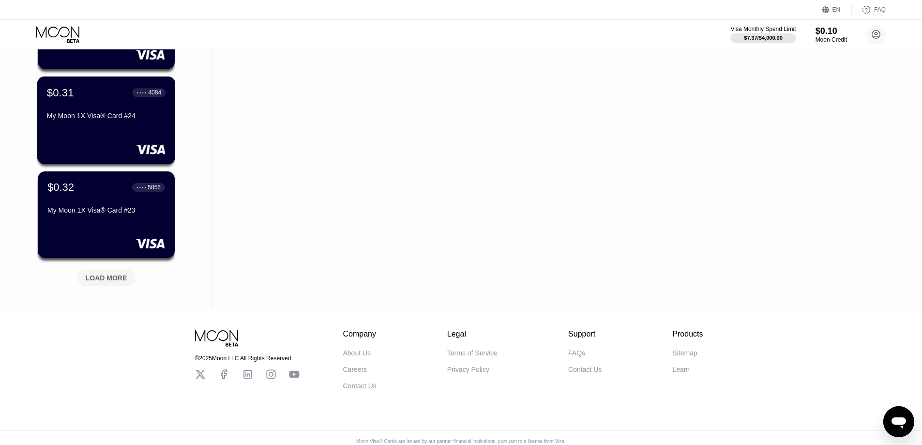
scroll to position [816, 0]
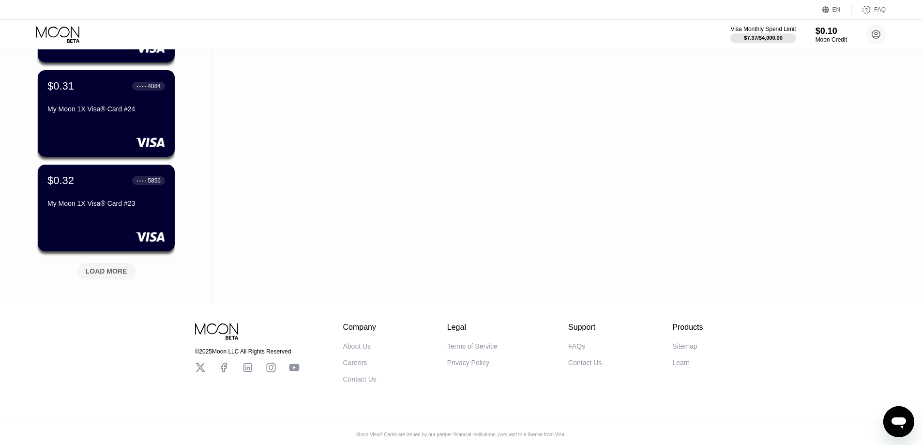
click at [113, 269] on div "LOAD MORE" at bounding box center [106, 271] width 58 height 16
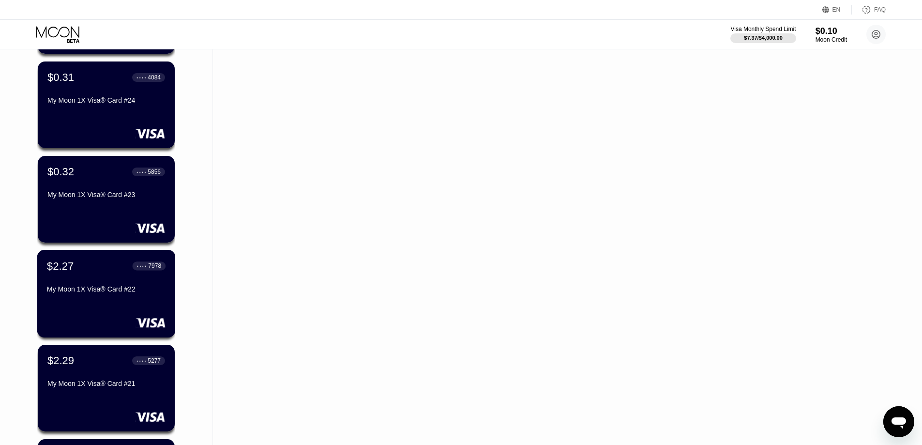
click at [113, 293] on div "My Moon 1X Visa® Card #22" at bounding box center [106, 289] width 119 height 8
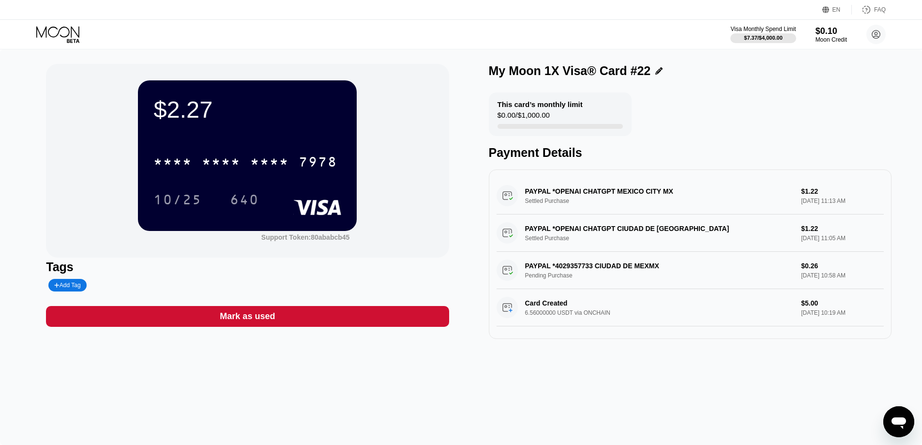
click at [221, 171] on div "* * * *" at bounding box center [221, 162] width 39 height 15
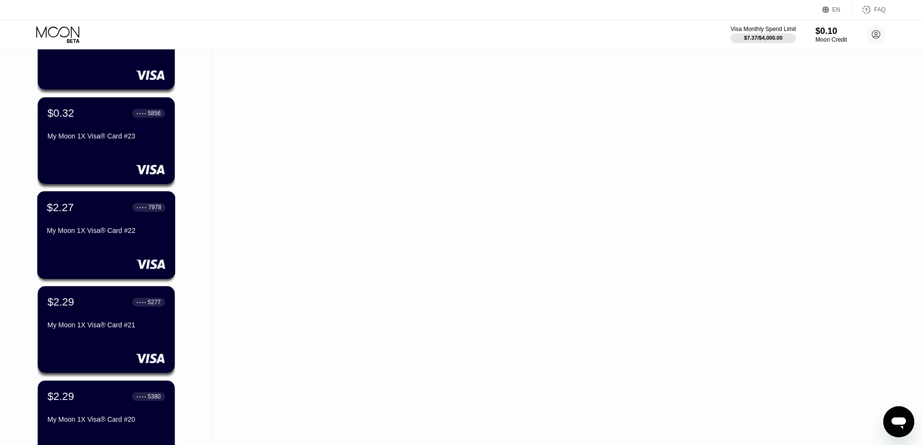
scroll to position [871, 0]
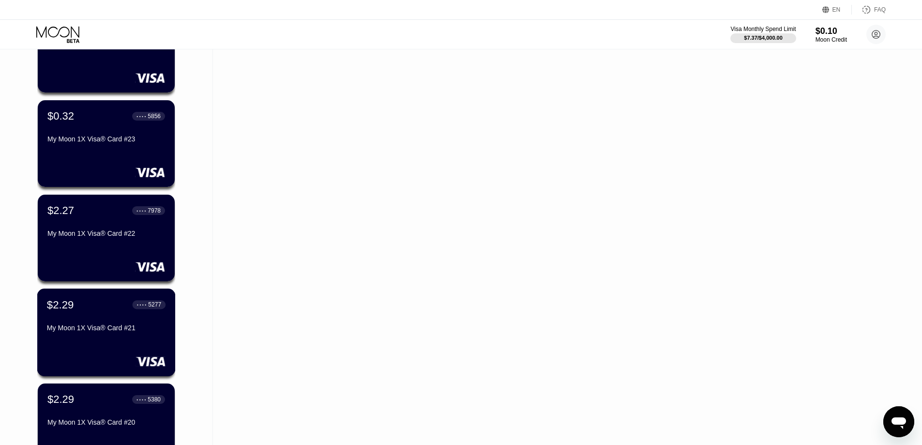
click at [102, 324] on div "$2.29 ● ● ● ● 5277 My Moon 1X Visa® Card #21" at bounding box center [106, 316] width 119 height 37
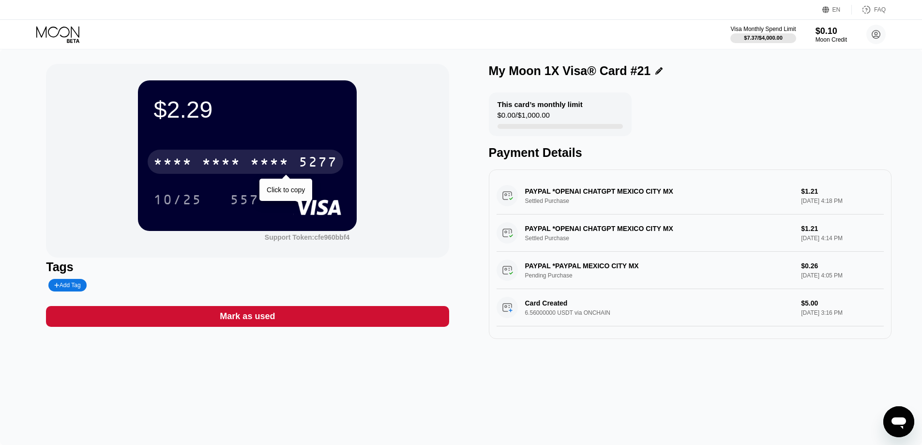
click at [189, 168] on div "* * * *" at bounding box center [172, 162] width 39 height 15
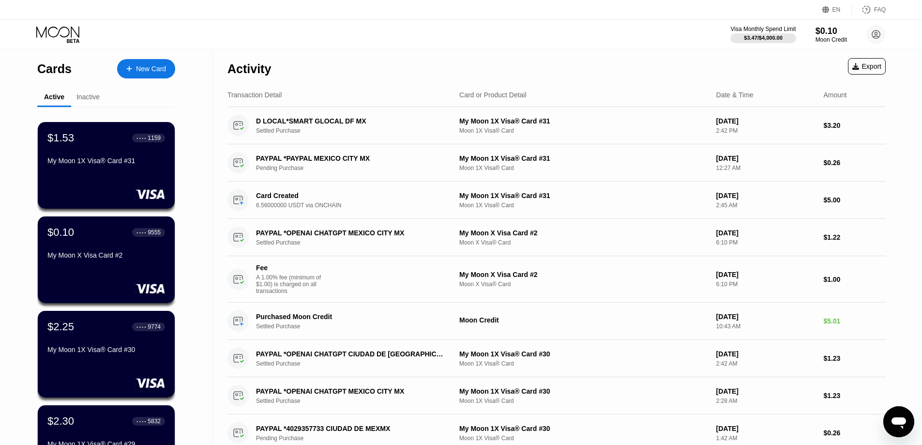
click at [112, 346] on div "My Moon 1X Visa® Card #30" at bounding box center [106, 350] width 118 height 8
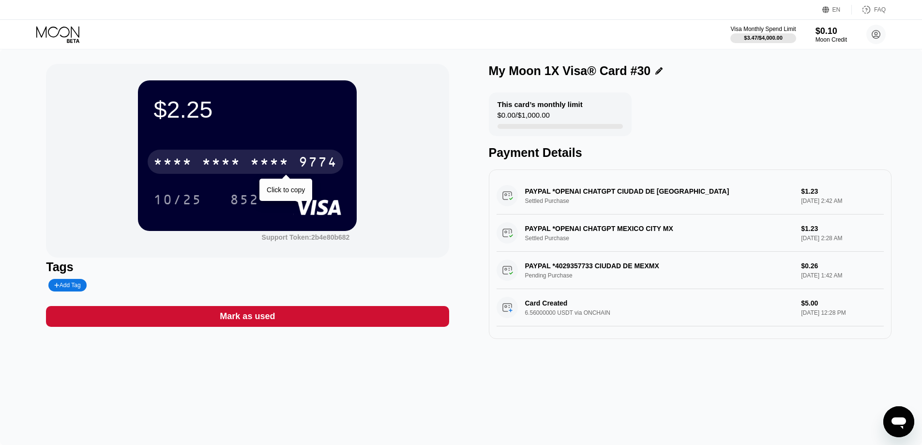
click at [205, 169] on div "* * * *" at bounding box center [221, 162] width 39 height 15
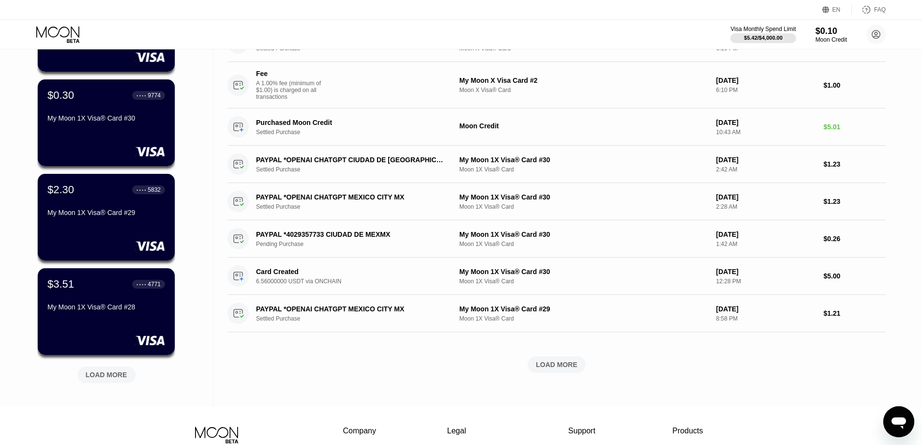
scroll to position [242, 0]
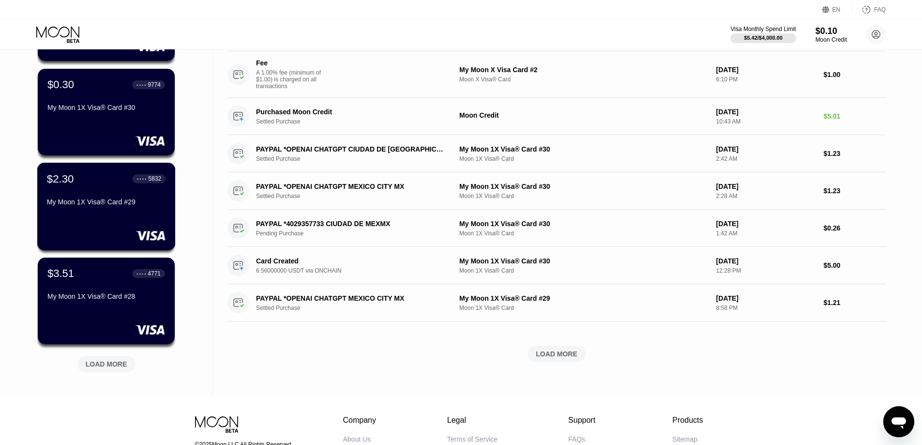
click at [102, 206] on div "My Moon 1X Visa® Card #29" at bounding box center [106, 202] width 119 height 8
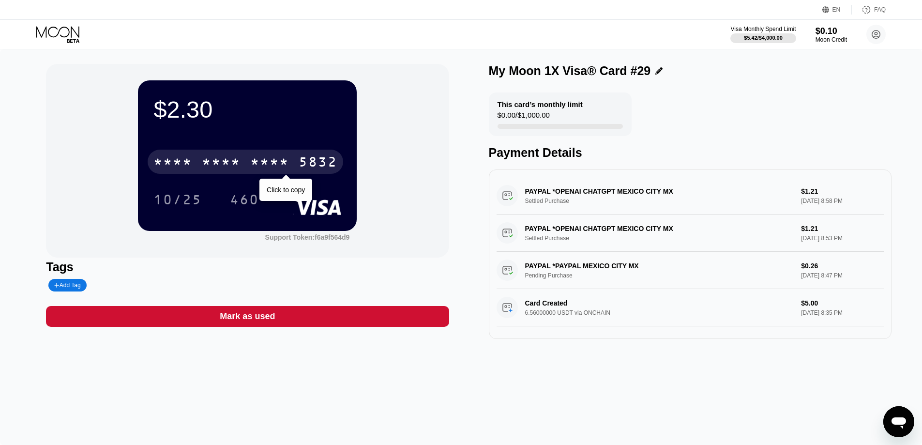
click at [210, 167] on div "* * * *" at bounding box center [221, 162] width 39 height 15
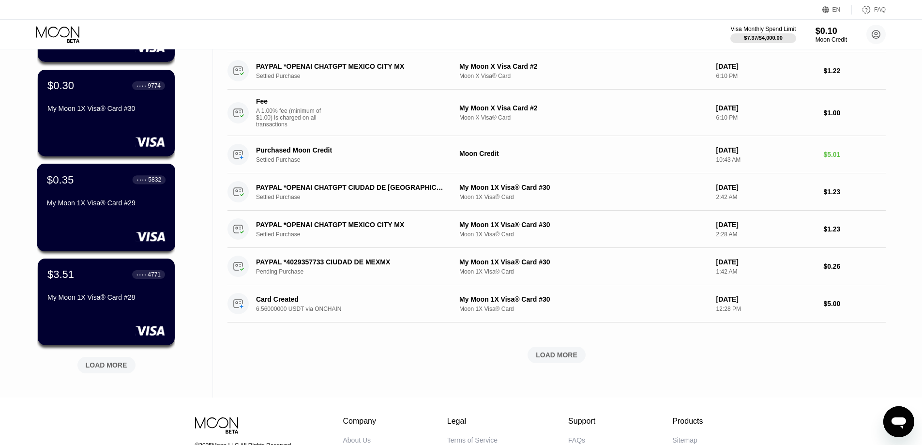
scroll to position [242, 0]
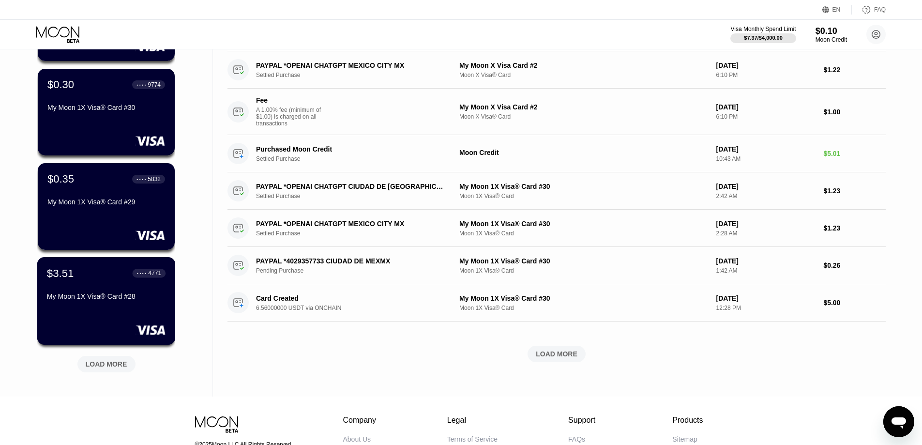
click at [112, 298] on div "My Moon 1X Visa® Card #28" at bounding box center [106, 296] width 119 height 8
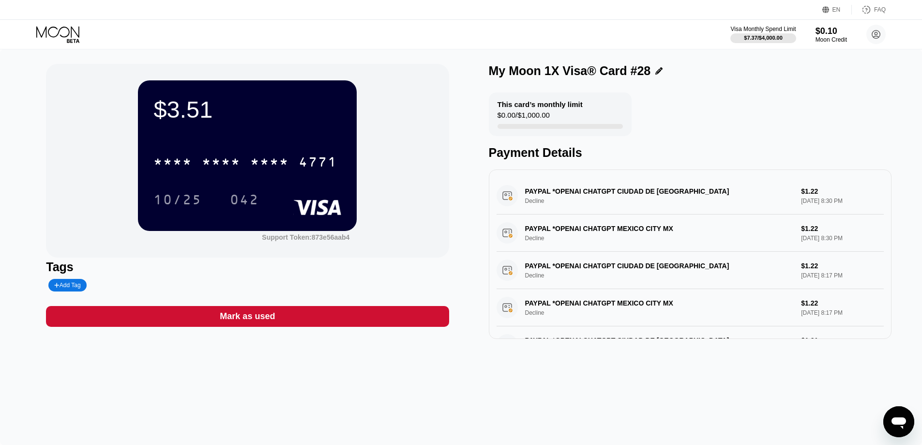
click at [248, 169] on div "* * * * * * * * * * * * 4771" at bounding box center [246, 162] width 196 height 24
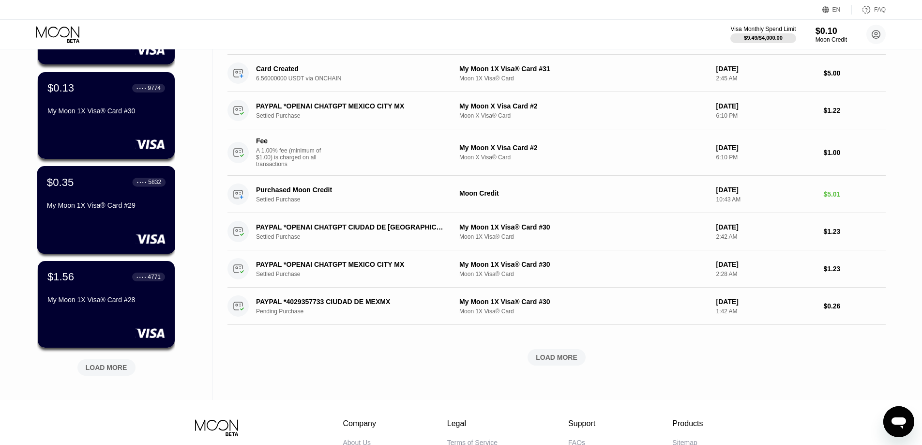
scroll to position [242, 0]
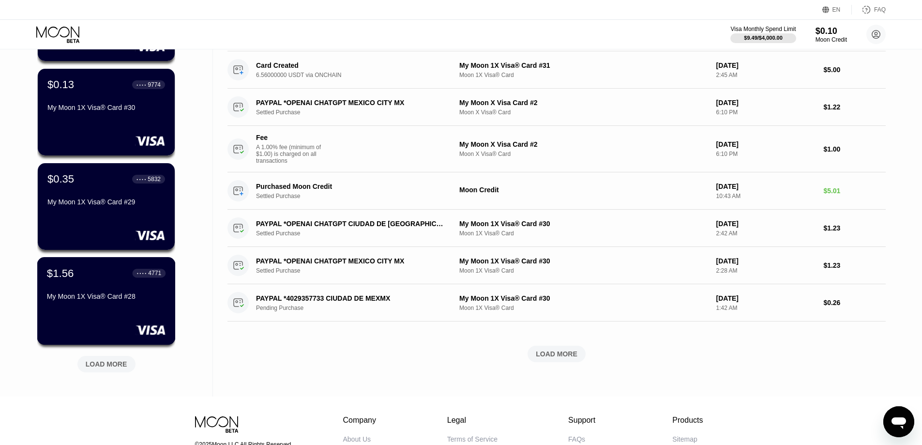
click at [91, 315] on div "$1.56 ● ● ● ● 4771 My Moon 1X Visa® Card #28" at bounding box center [106, 301] width 138 height 88
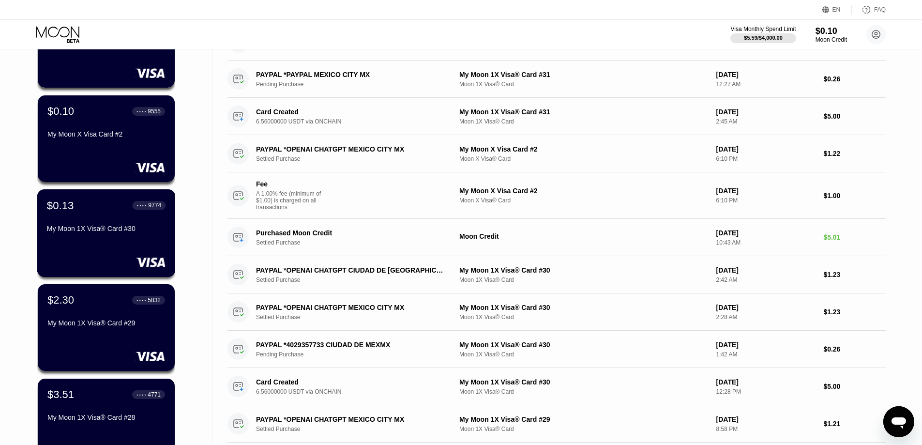
scroll to position [242, 0]
